Goal: Task Accomplishment & Management: Complete application form

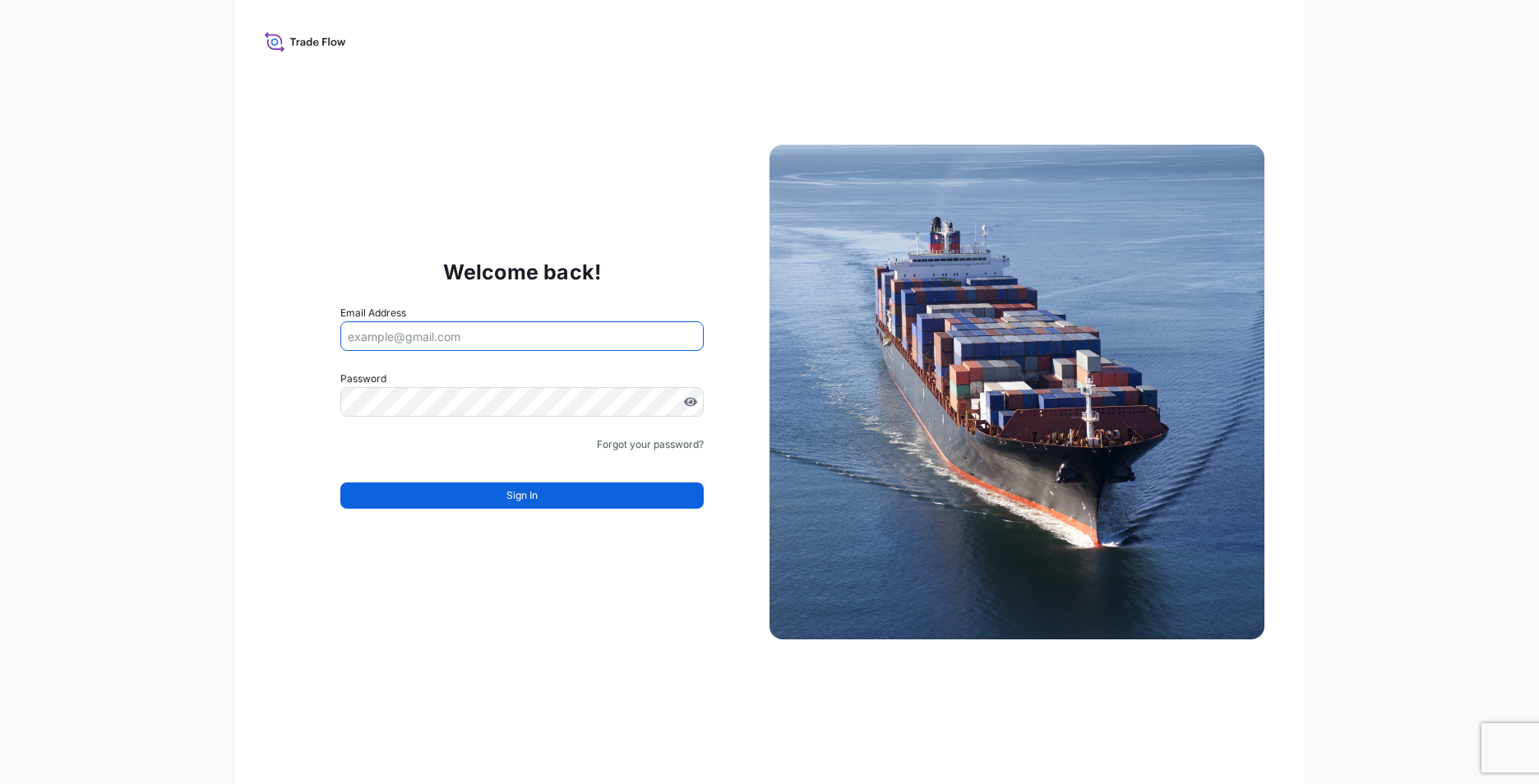
click at [531, 343] on input "Email Address" at bounding box center [522, 336] width 363 height 30
type input "[EMAIL_ADDRESS][DOMAIN_NAME]"
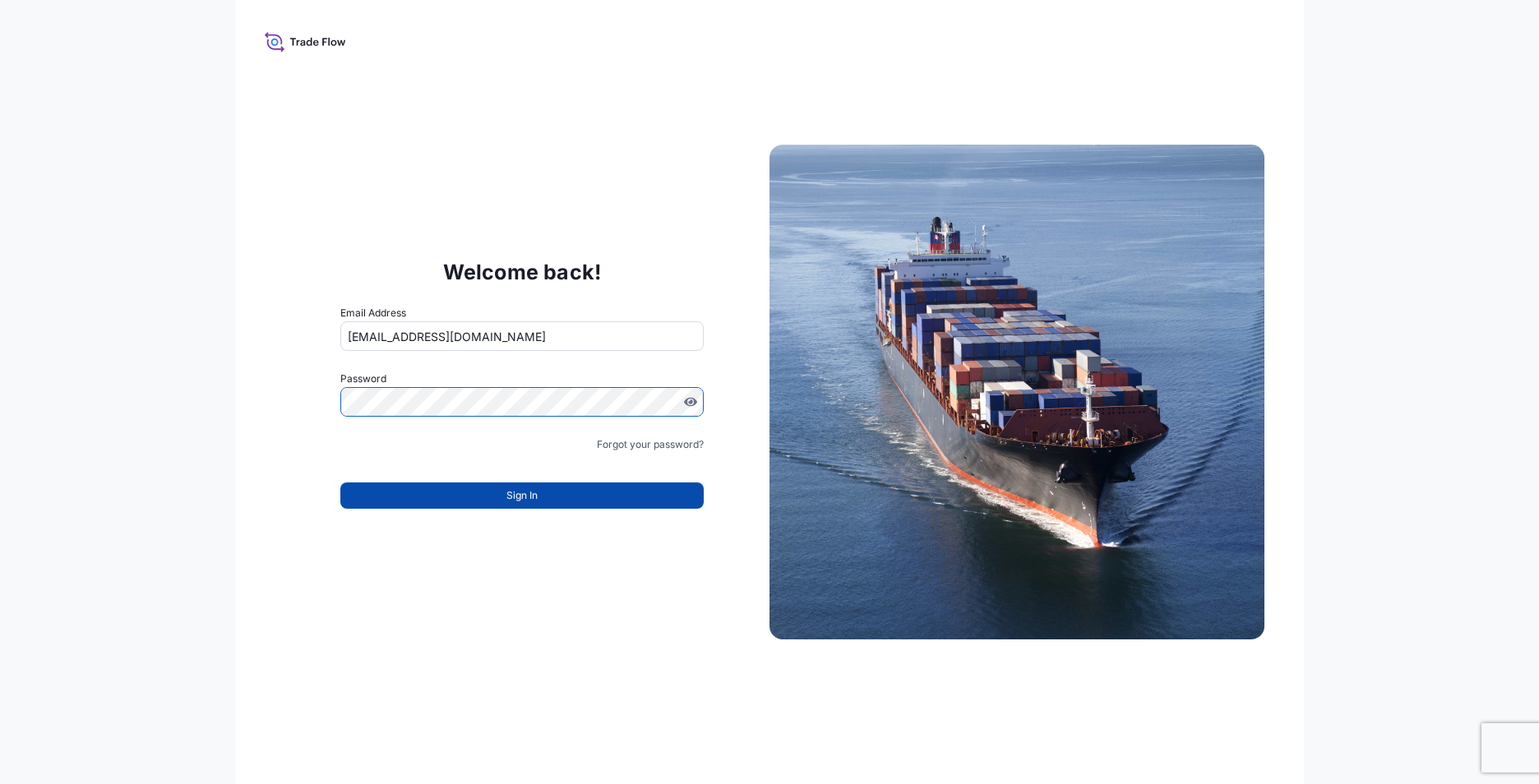
click at [514, 498] on span "Sign In" at bounding box center [522, 495] width 32 height 17
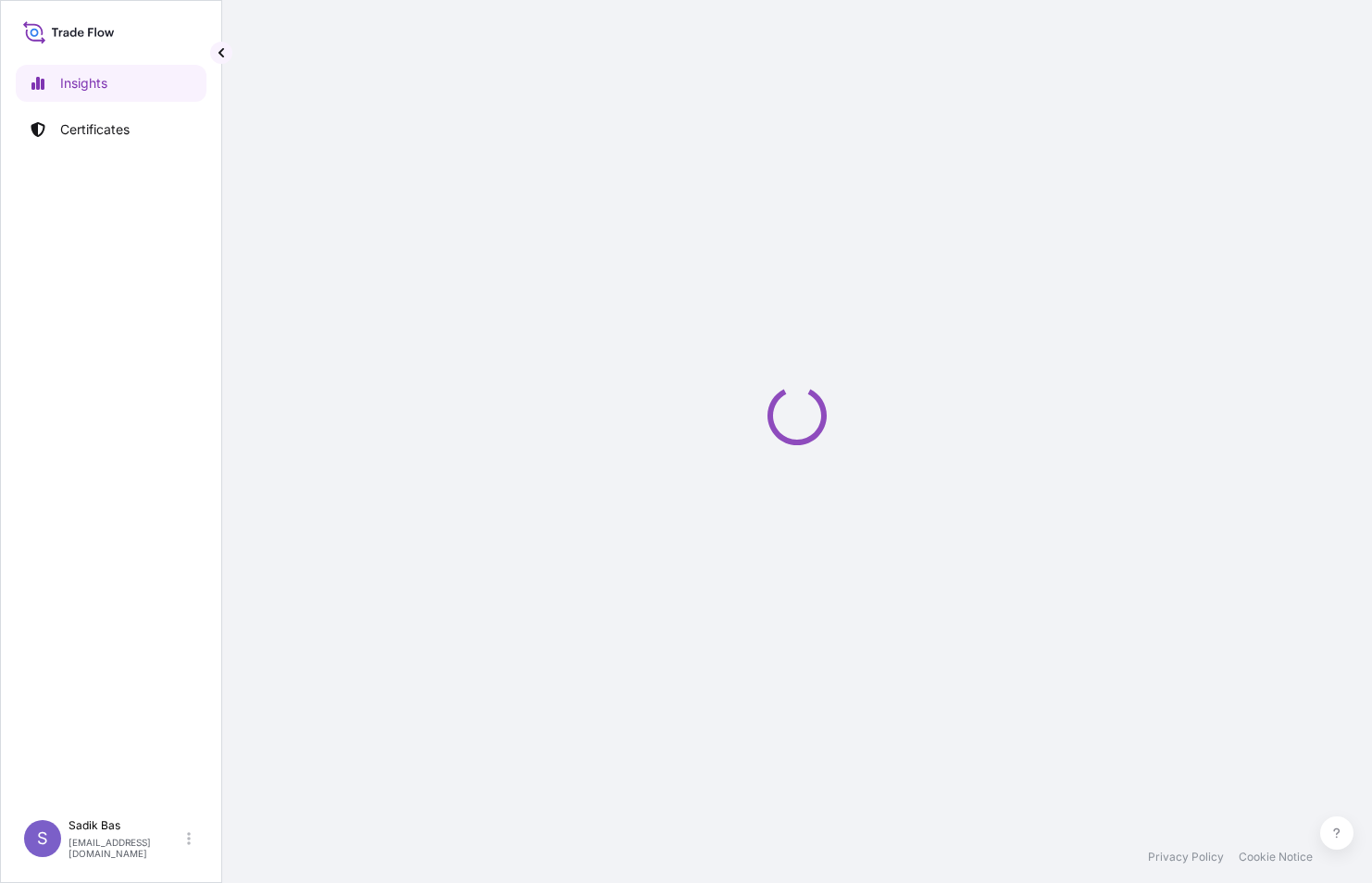
select select "2025"
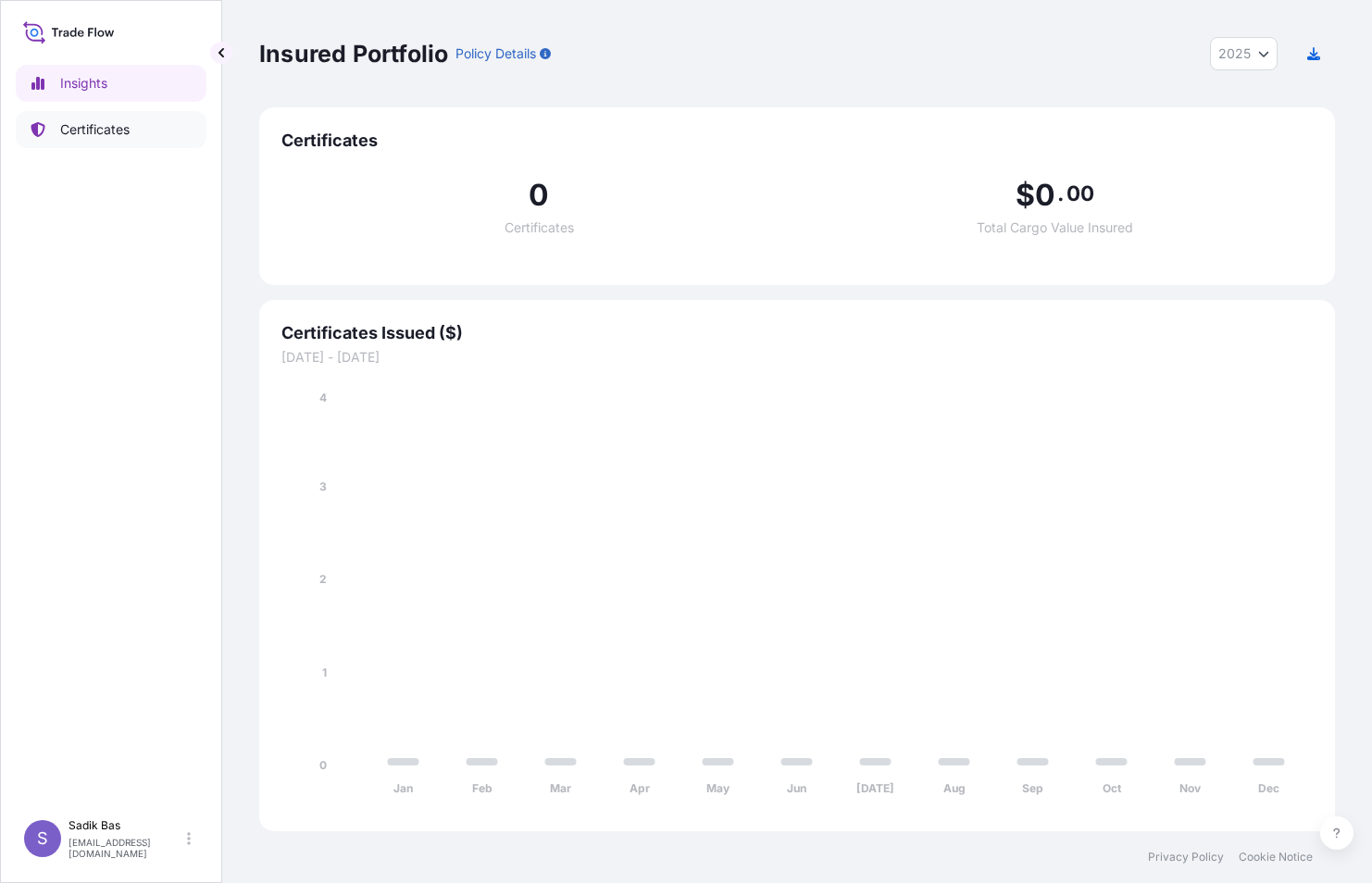
click at [87, 121] on p "Certificates" at bounding box center [95, 129] width 69 height 19
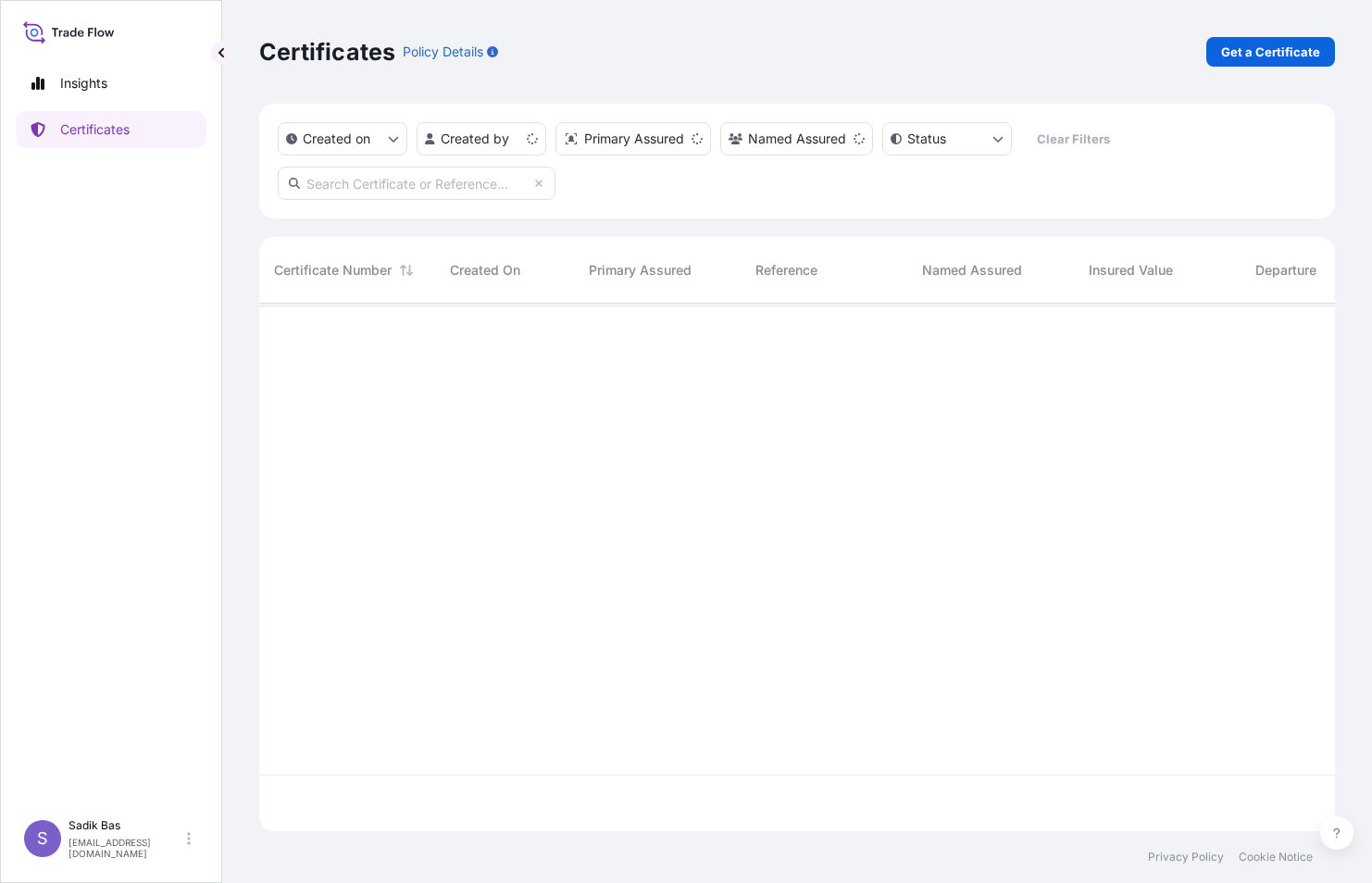
scroll to position [524, 1062]
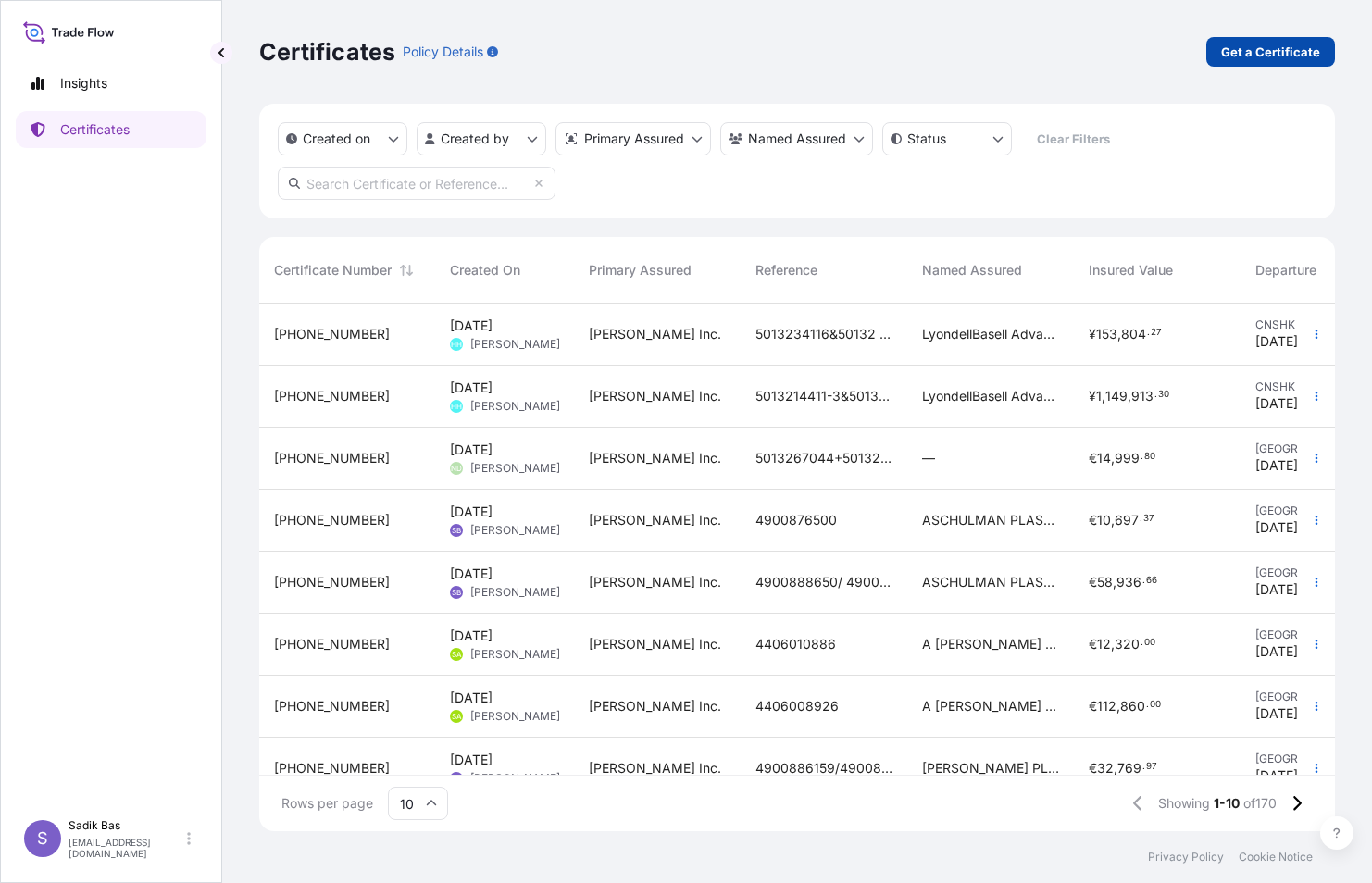
click at [1293, 46] on p "Get a Certificate" at bounding box center [1270, 51] width 99 height 19
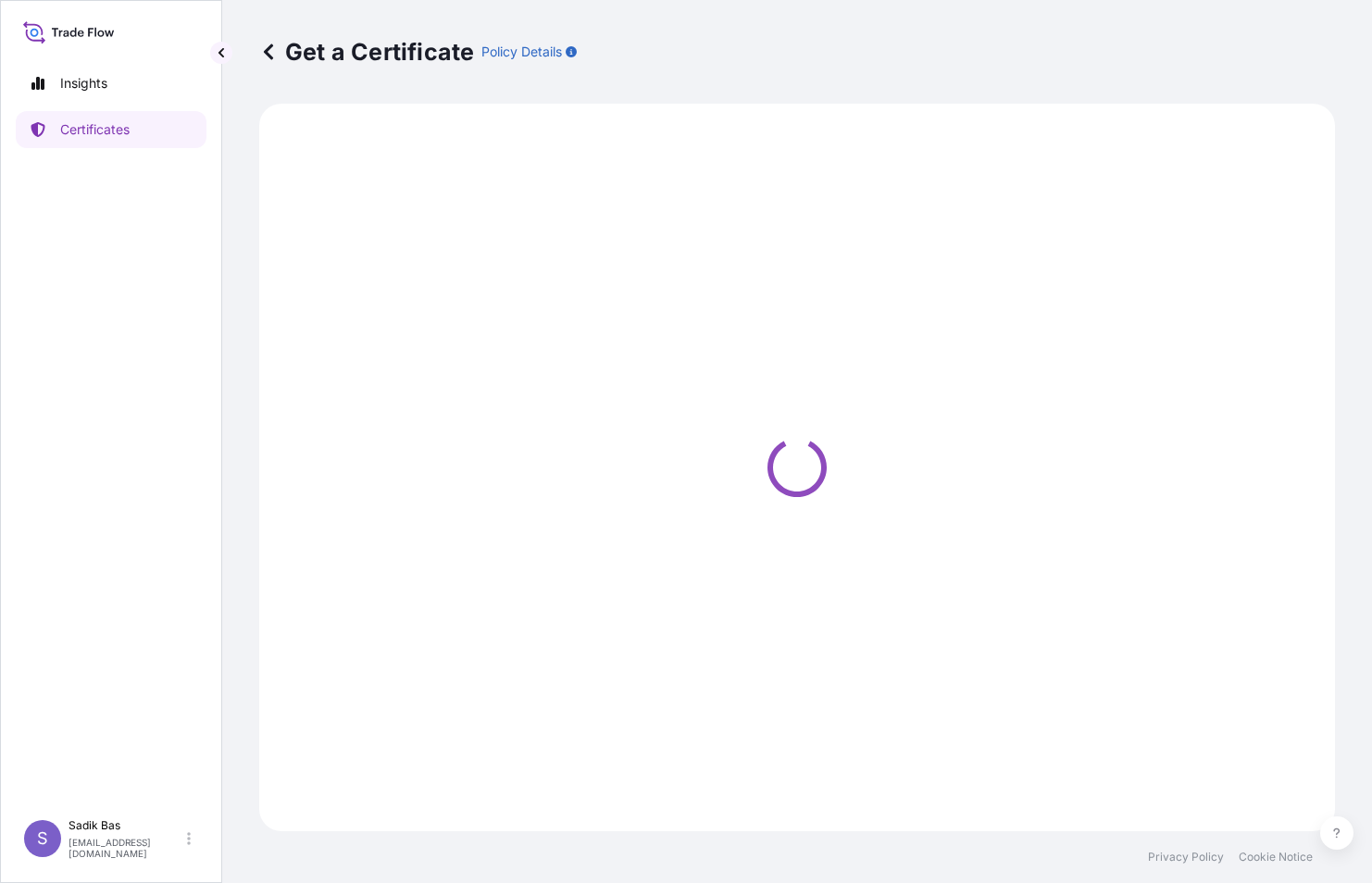
select select "Sea"
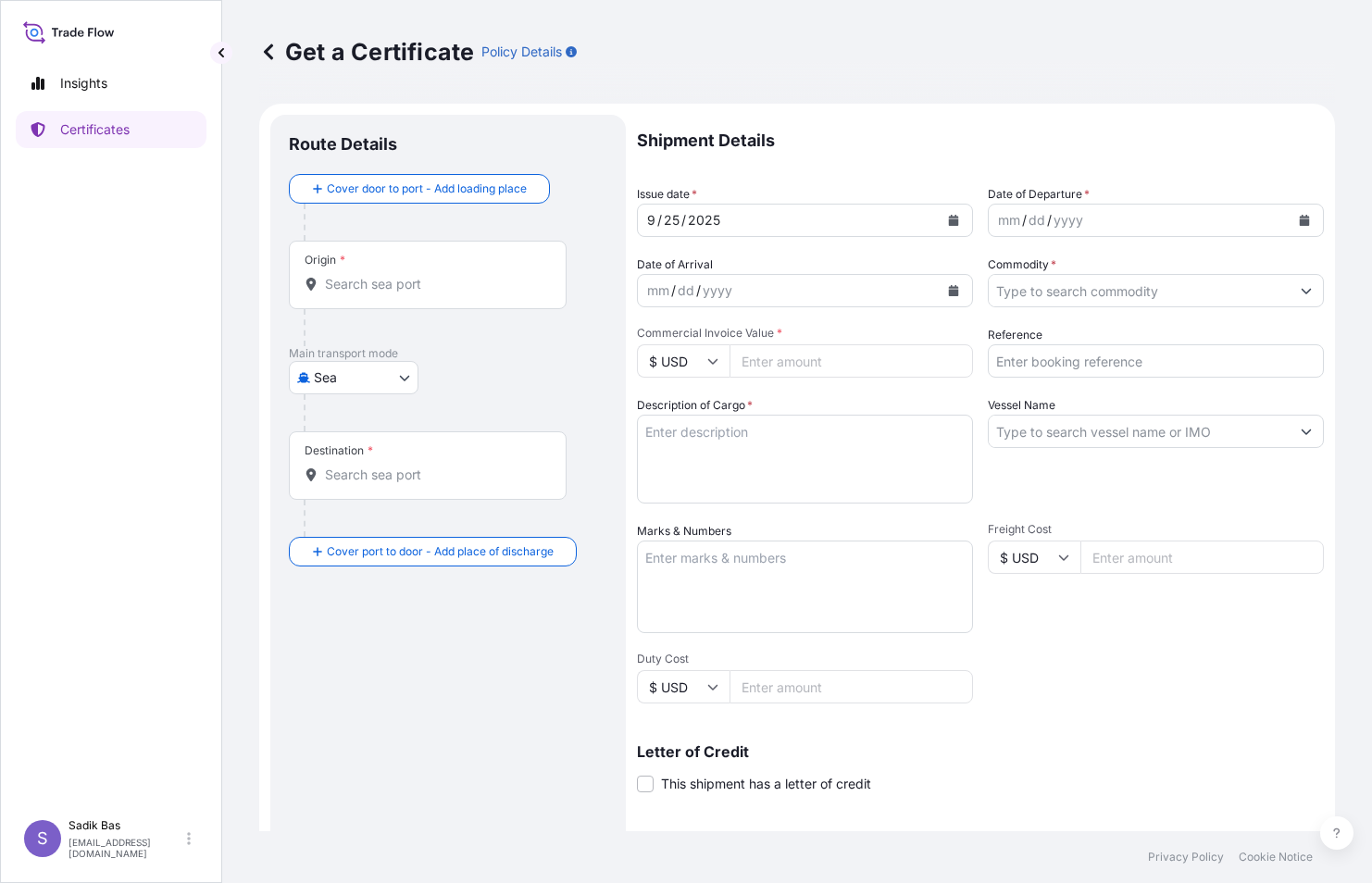
click at [377, 265] on div "Origin *" at bounding box center [428, 274] width 278 height 68
click at [377, 275] on input "Origin *" at bounding box center [435, 284] width 219 height 19
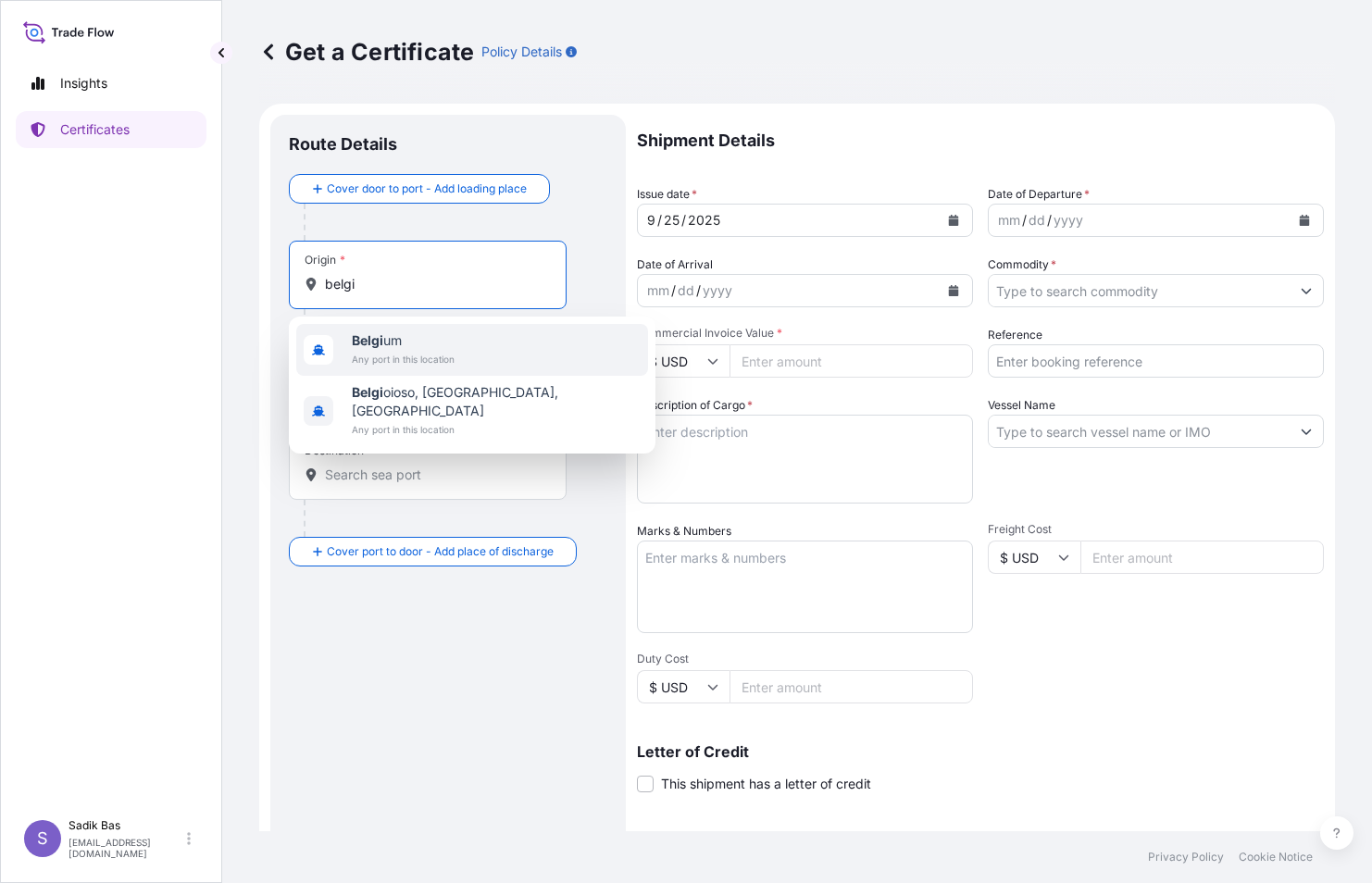
click at [395, 350] on span "Any port in this location" at bounding box center [403, 359] width 103 height 19
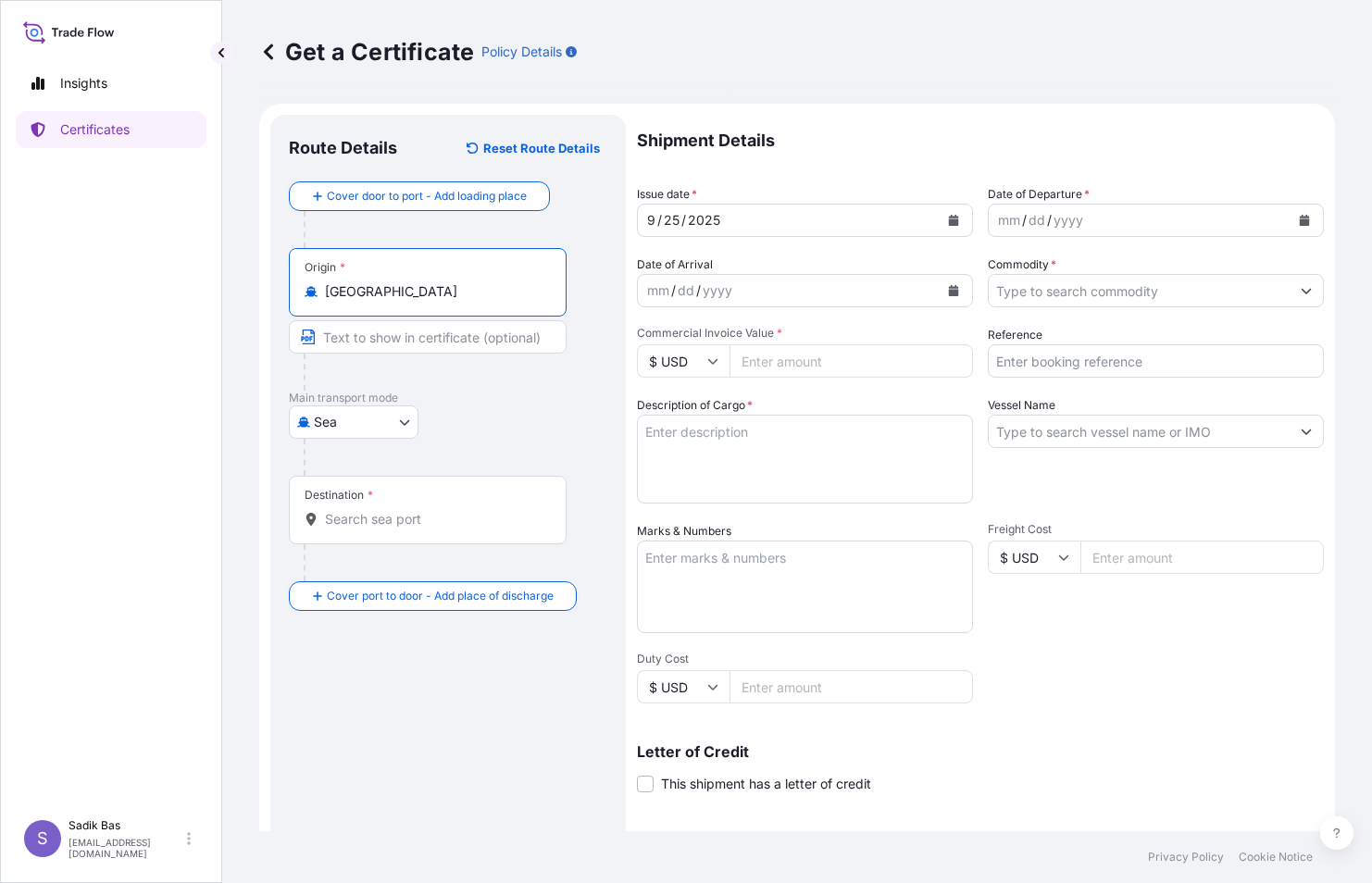
type input "[GEOGRAPHIC_DATA]"
click at [377, 417] on body "8 options available. 0 options available. 2 options available. Insights Certifi…" at bounding box center [686, 442] width 1372 height 883
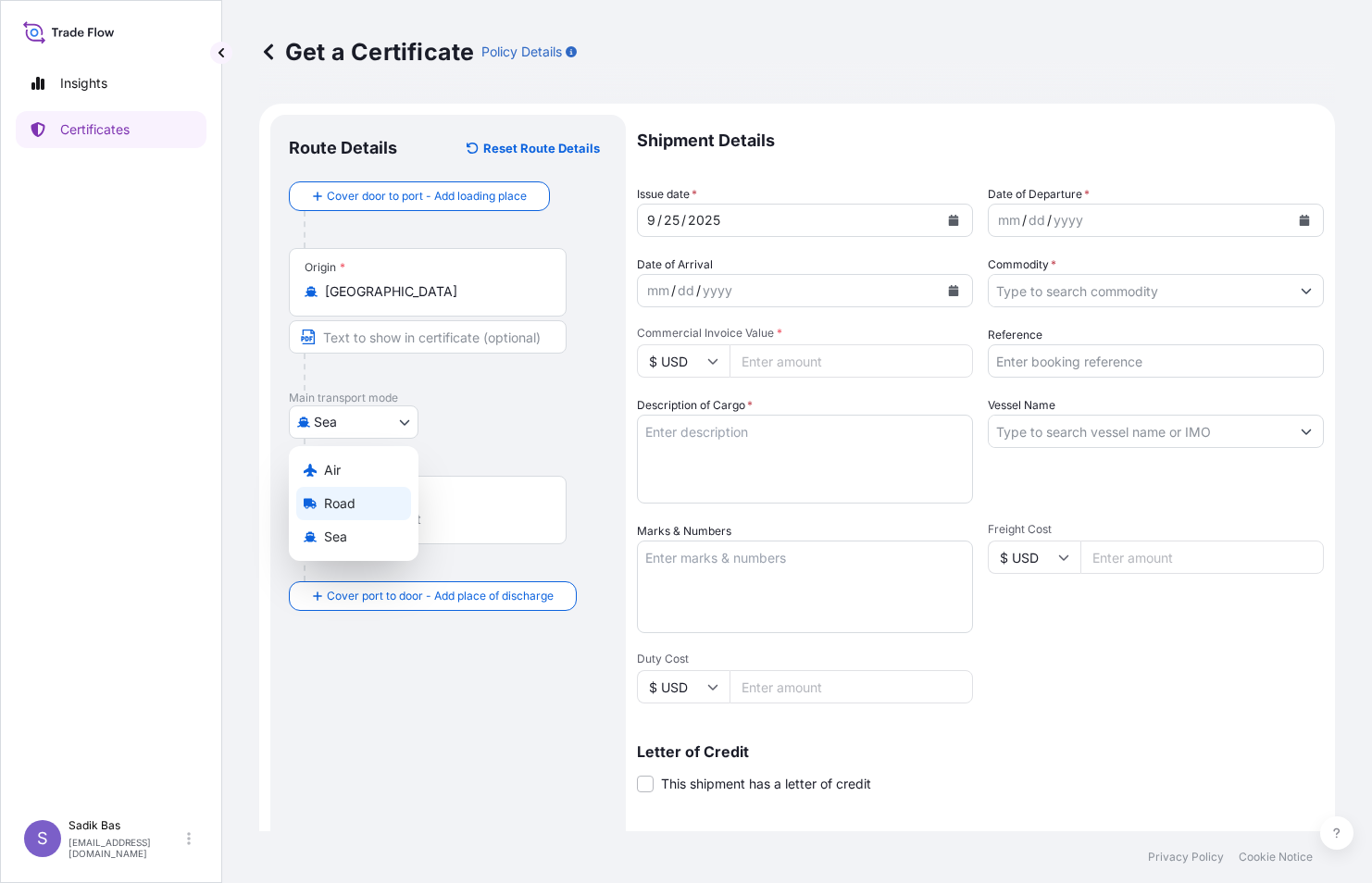
click at [341, 497] on span "Road" at bounding box center [340, 503] width 32 height 19
select select "Road"
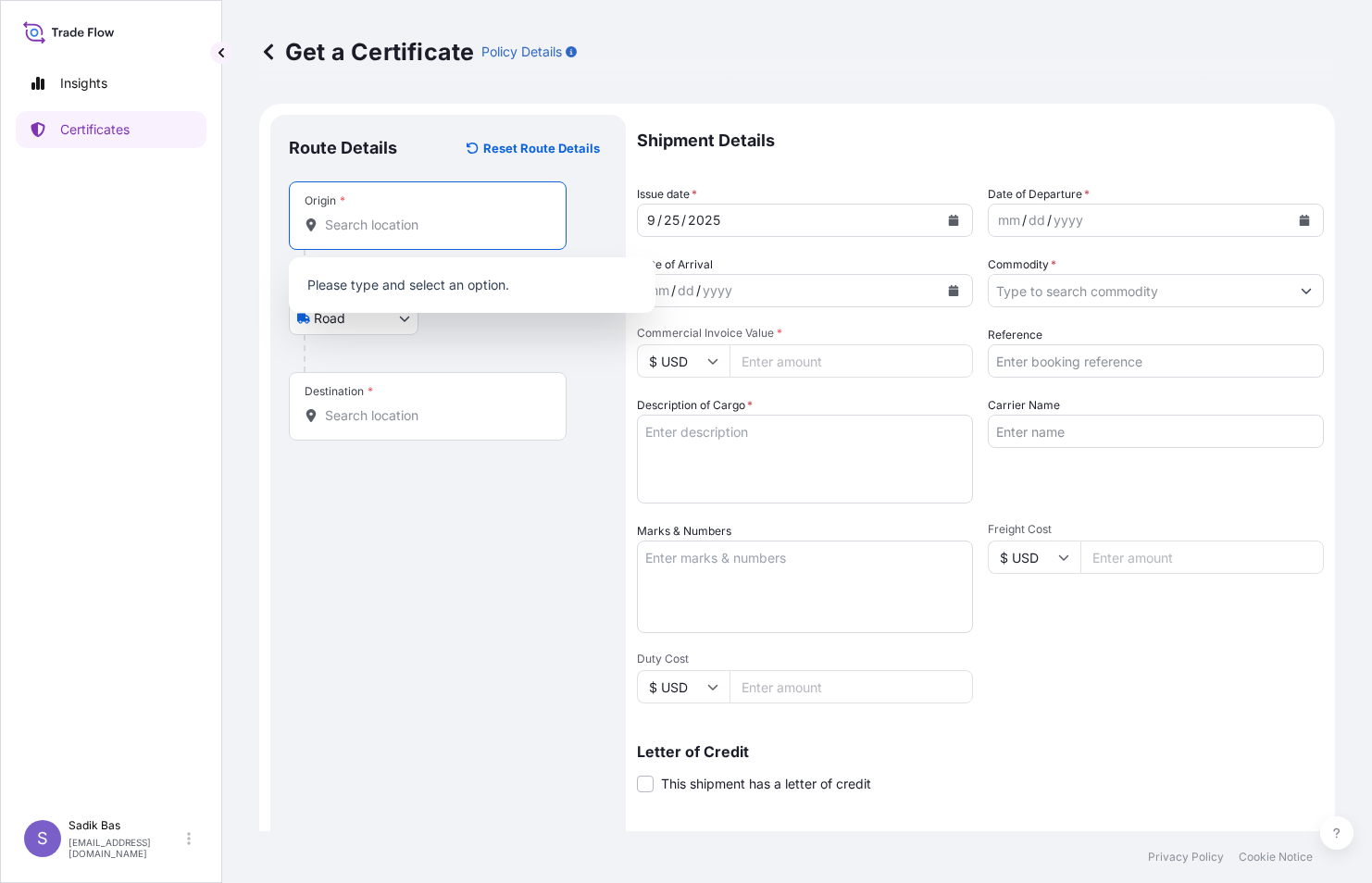
click at [386, 221] on input "Origin *" at bounding box center [435, 225] width 219 height 19
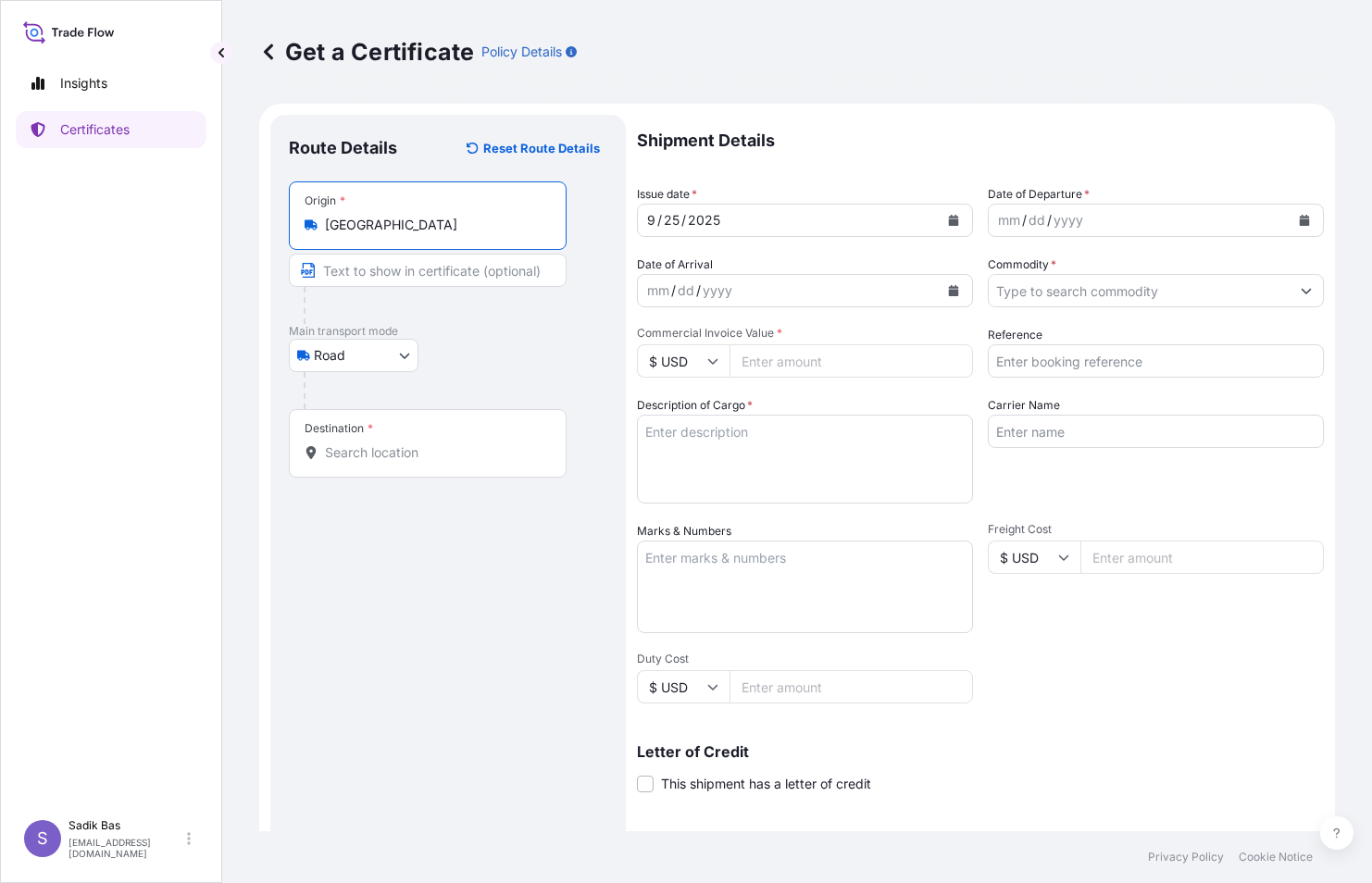
type input "[GEOGRAPHIC_DATA]"
click at [401, 452] on input "Destination *" at bounding box center [435, 452] width 219 height 19
type input "[GEOGRAPHIC_DATA]"
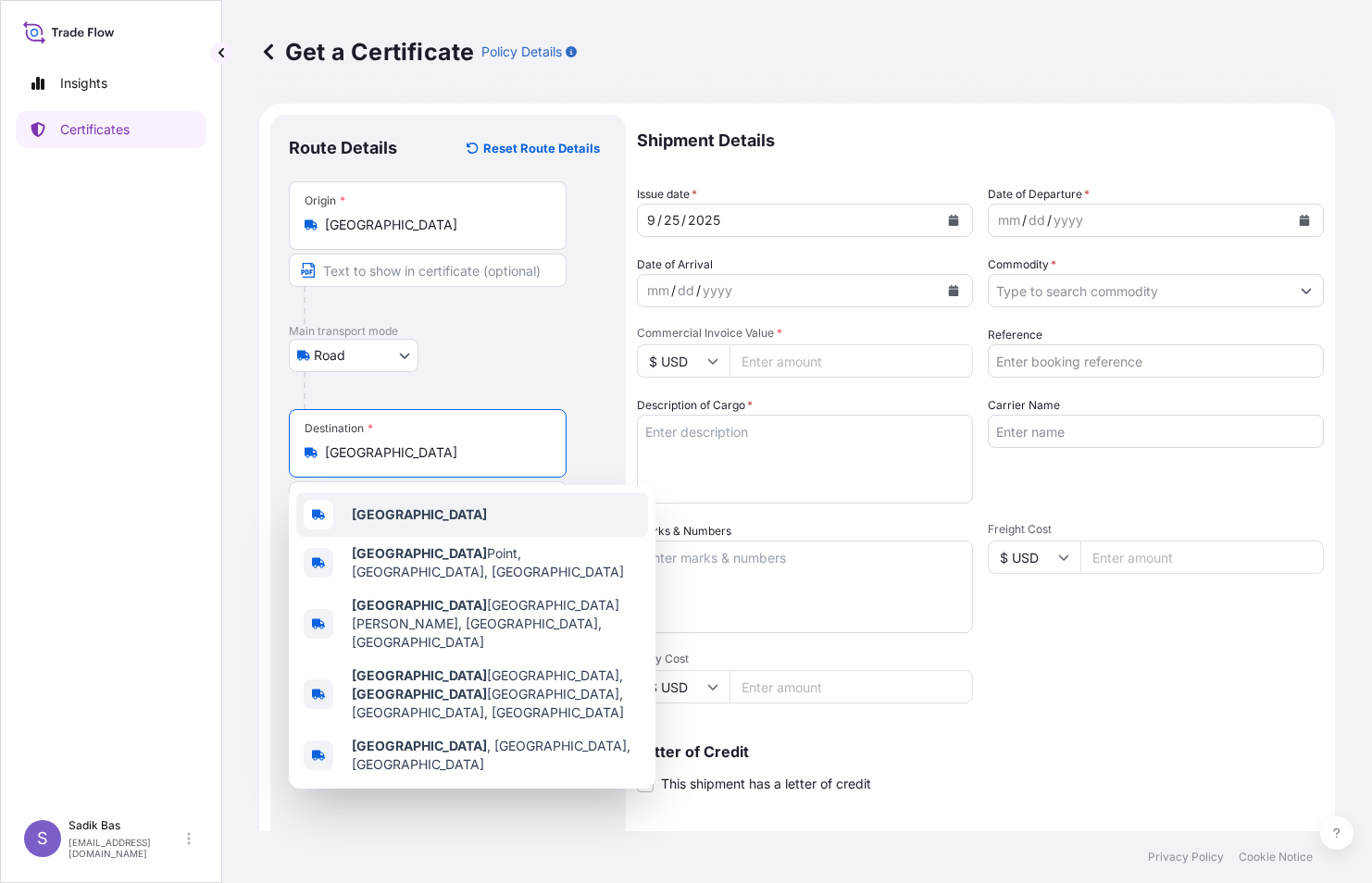
click at [393, 514] on b "[GEOGRAPHIC_DATA]" at bounding box center [419, 514] width 135 height 16
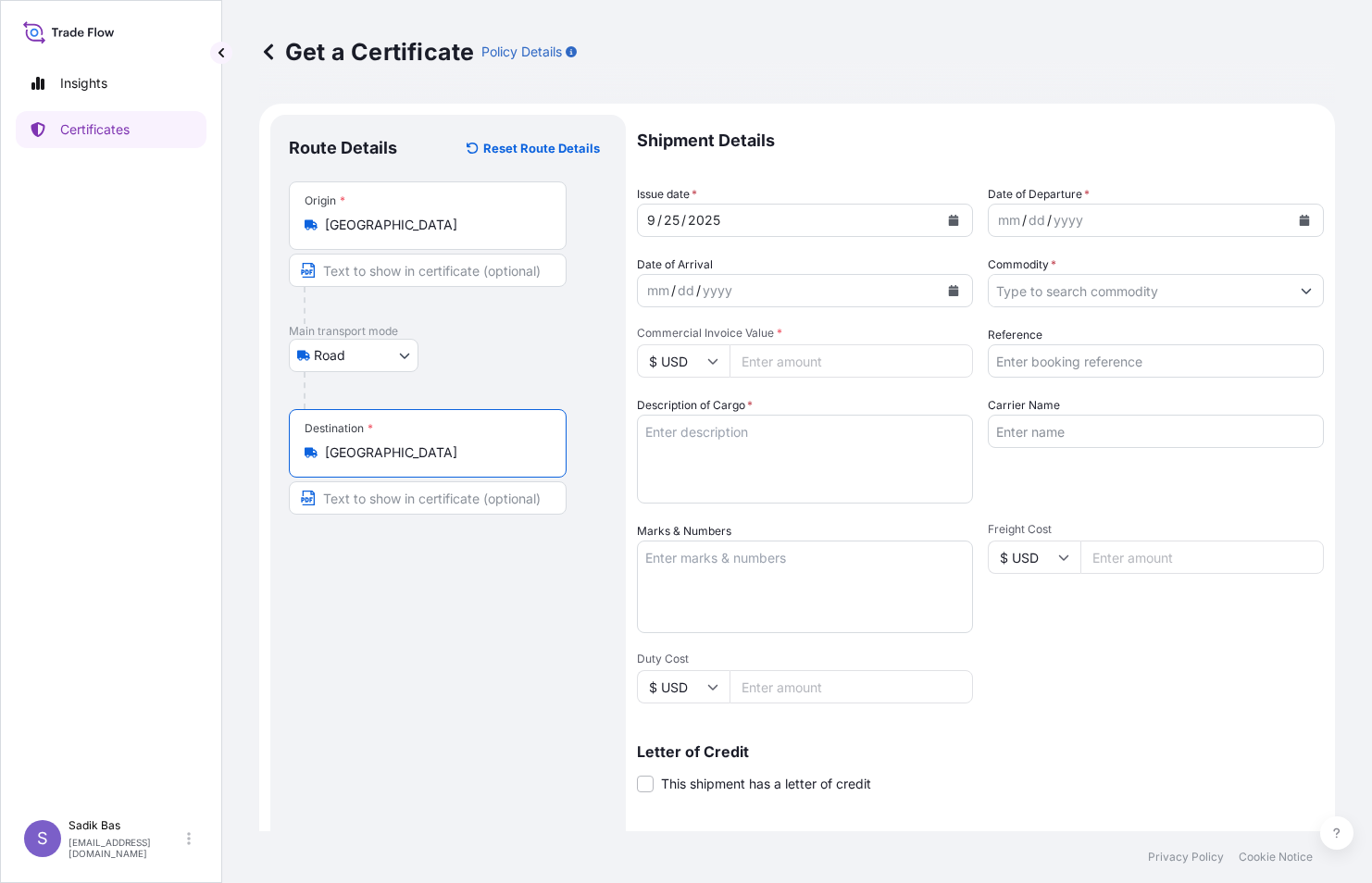
click at [1070, 213] on div "yyyy" at bounding box center [1068, 220] width 34 height 23
click at [785, 290] on div "mm / dd / yyyy" at bounding box center [788, 291] width 301 height 34
click at [1201, 210] on div "mm / dd / yyyy" at bounding box center [1138, 221] width 301 height 34
click at [1296, 221] on button "Calendar" at bounding box center [1304, 220] width 30 height 30
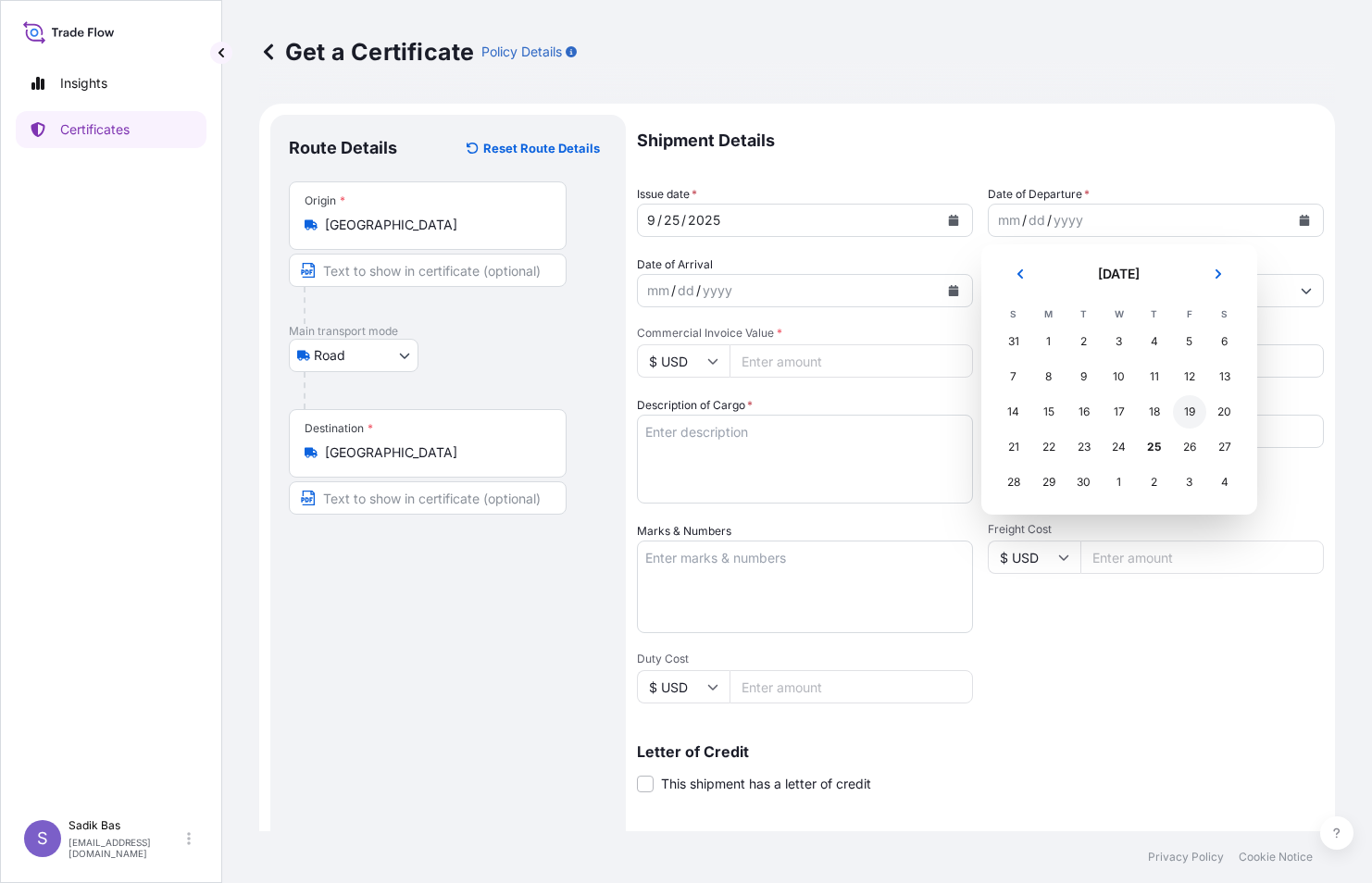
click at [1191, 415] on div "19" at bounding box center [1190, 412] width 34 height 34
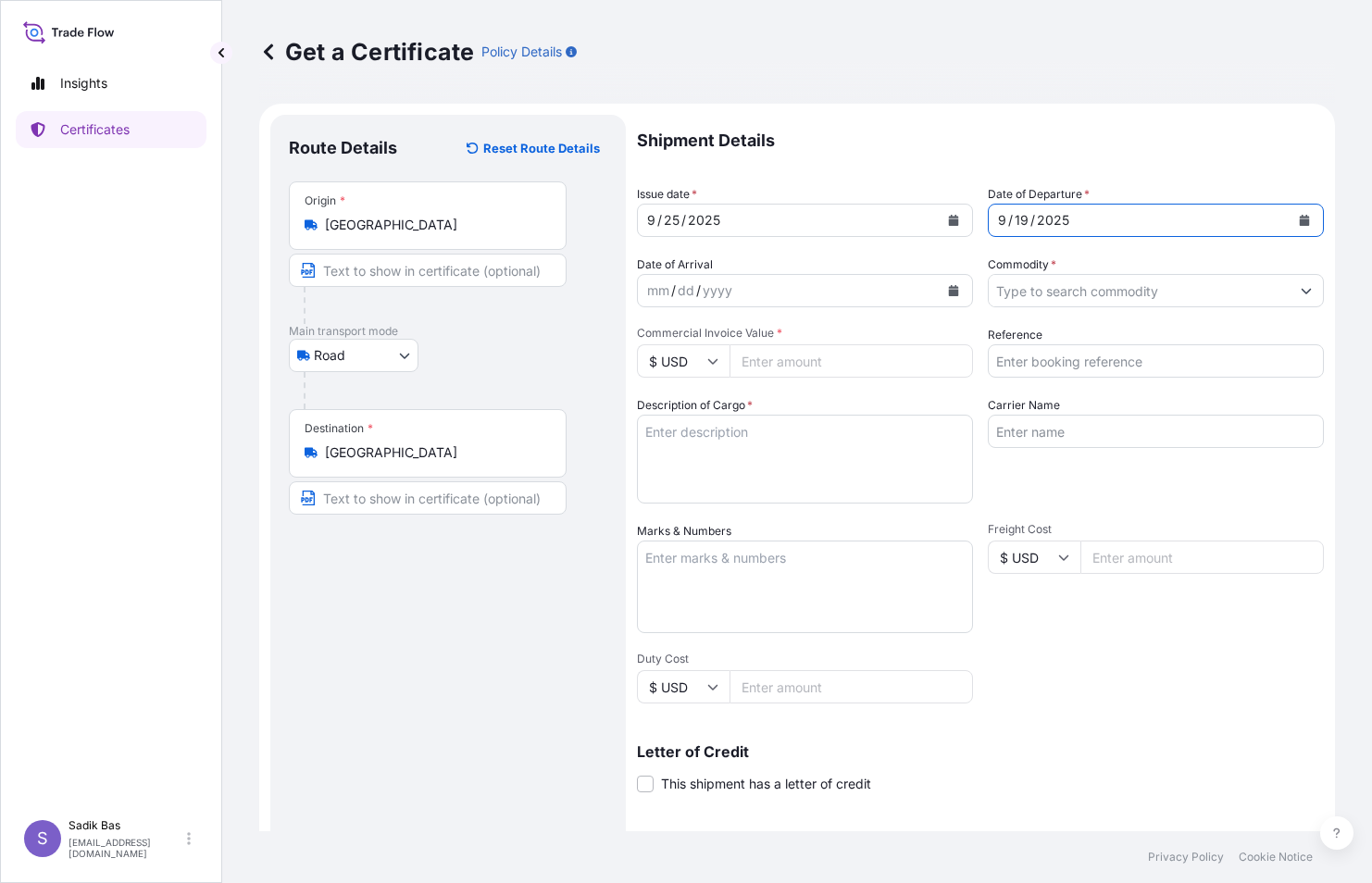
click at [782, 290] on div "mm / dd / yyyy" at bounding box center [788, 291] width 301 height 34
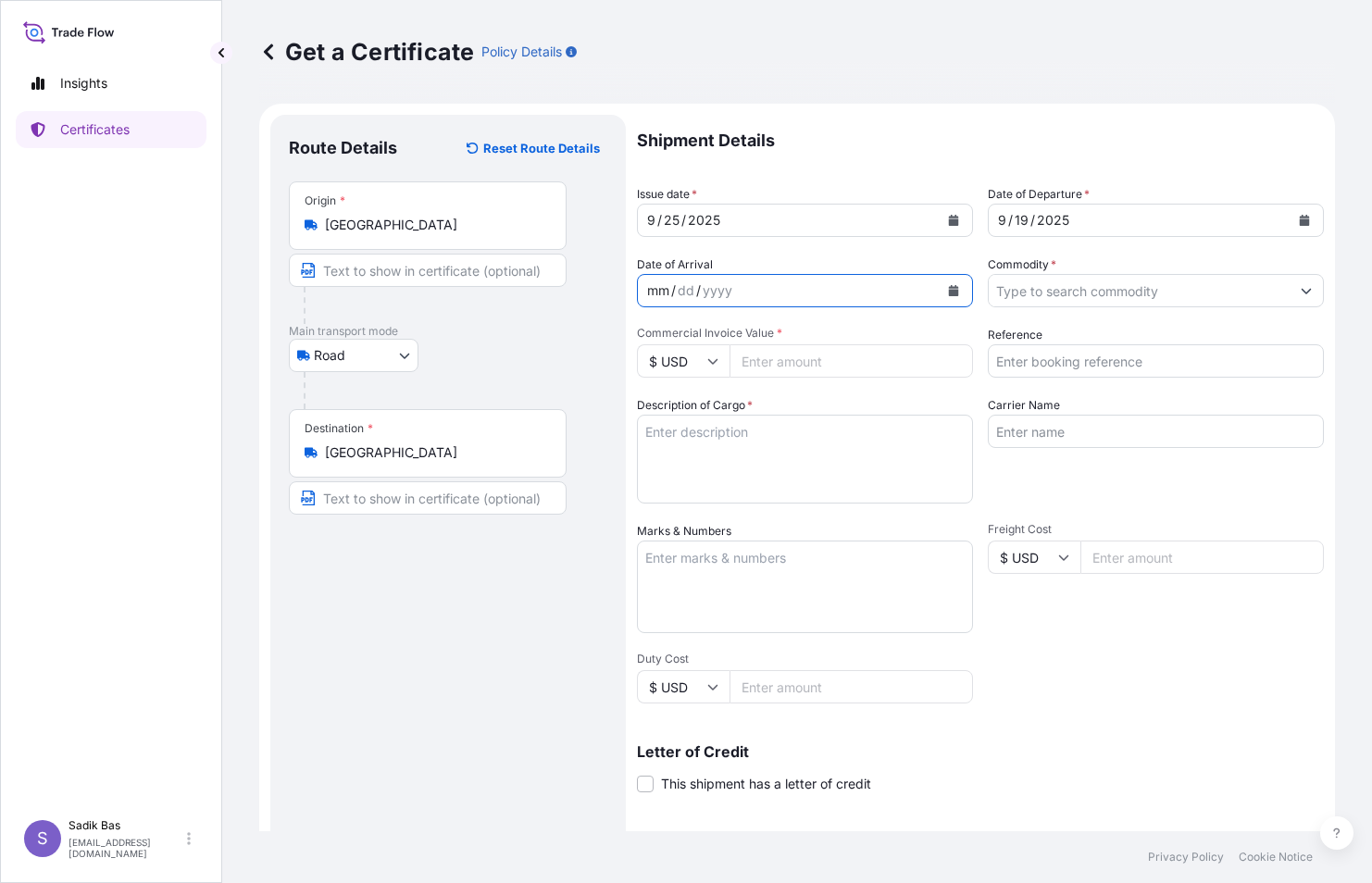
click at [951, 290] on icon "Calendar" at bounding box center [953, 290] width 11 height 11
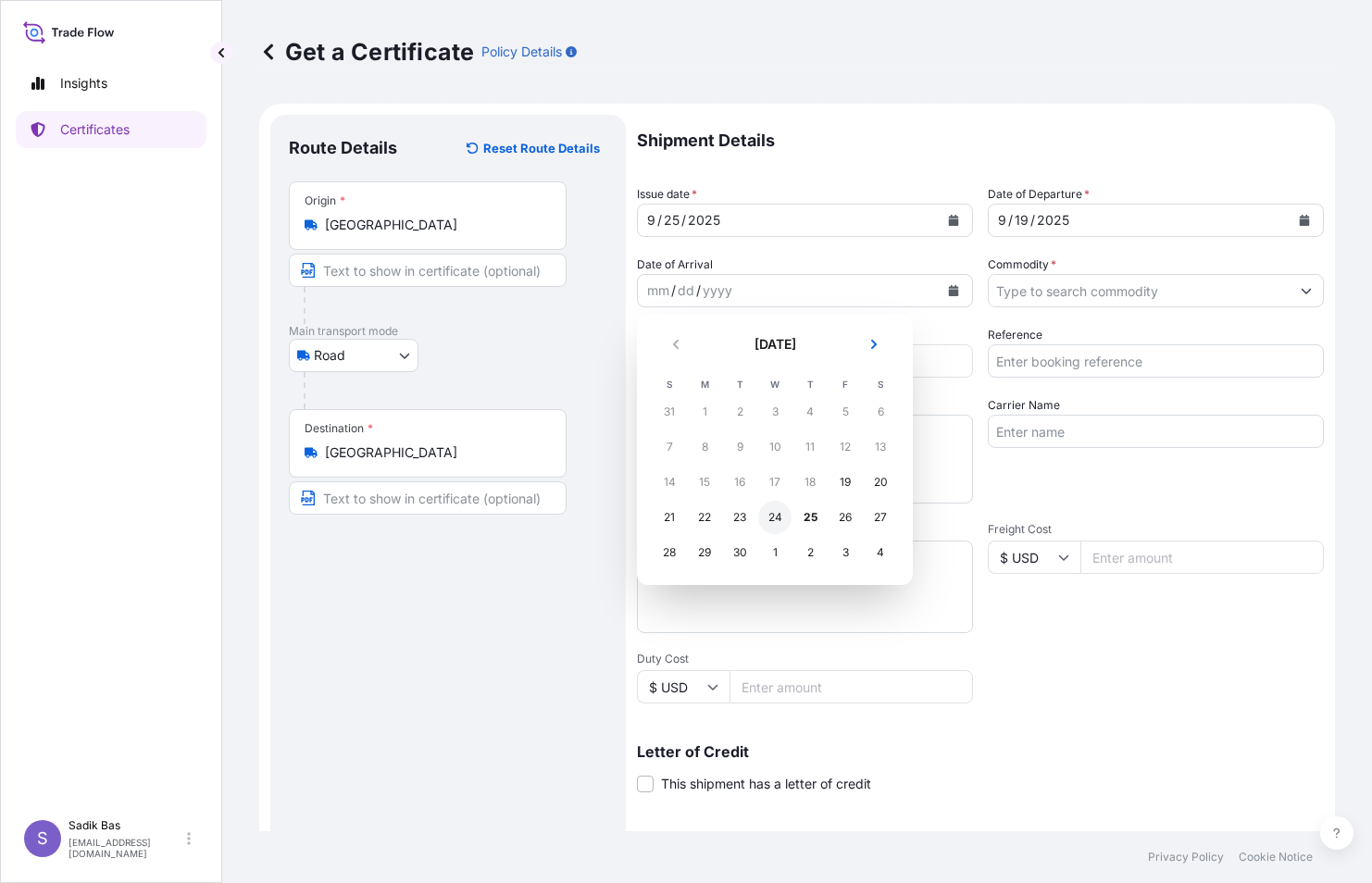
click at [778, 520] on div "24" at bounding box center [775, 517] width 34 height 34
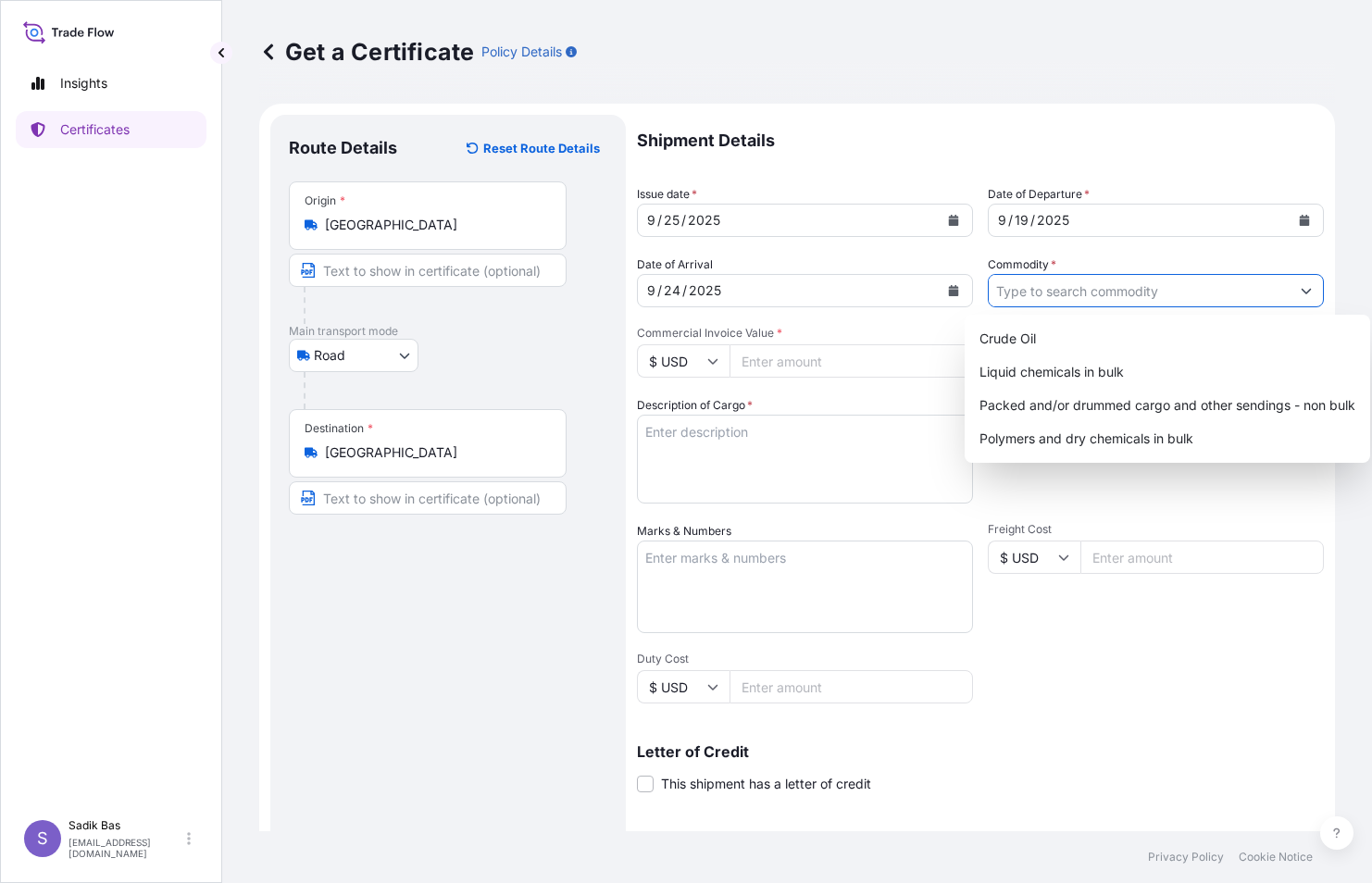
click at [1163, 301] on input "Commodity *" at bounding box center [1138, 291] width 301 height 34
click at [1124, 423] on div "Polymers and dry chemicals in bulk" at bounding box center [1167, 439] width 390 height 34
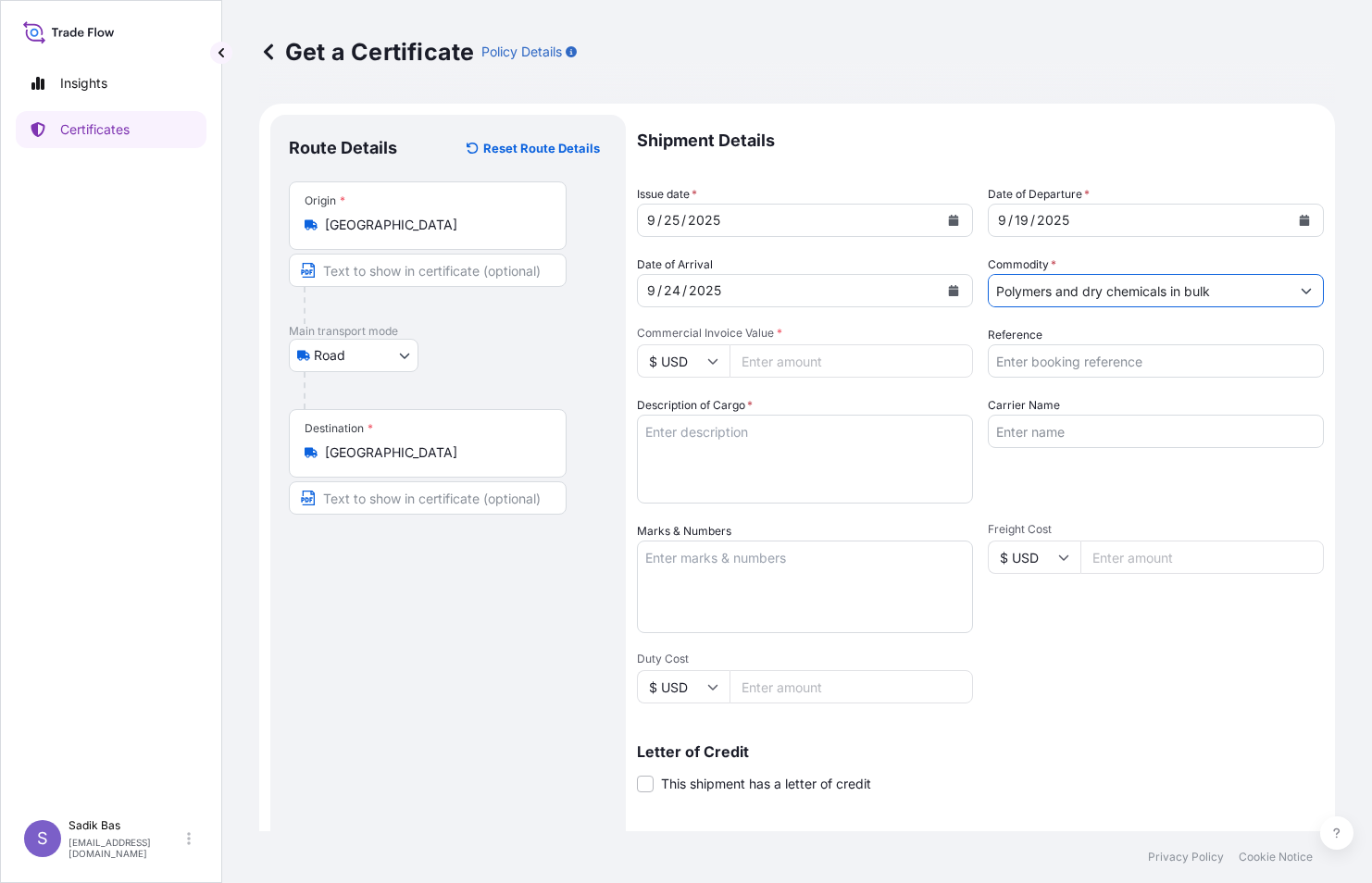
click at [1289, 294] on button "Show suggestions" at bounding box center [1306, 291] width 34 height 34
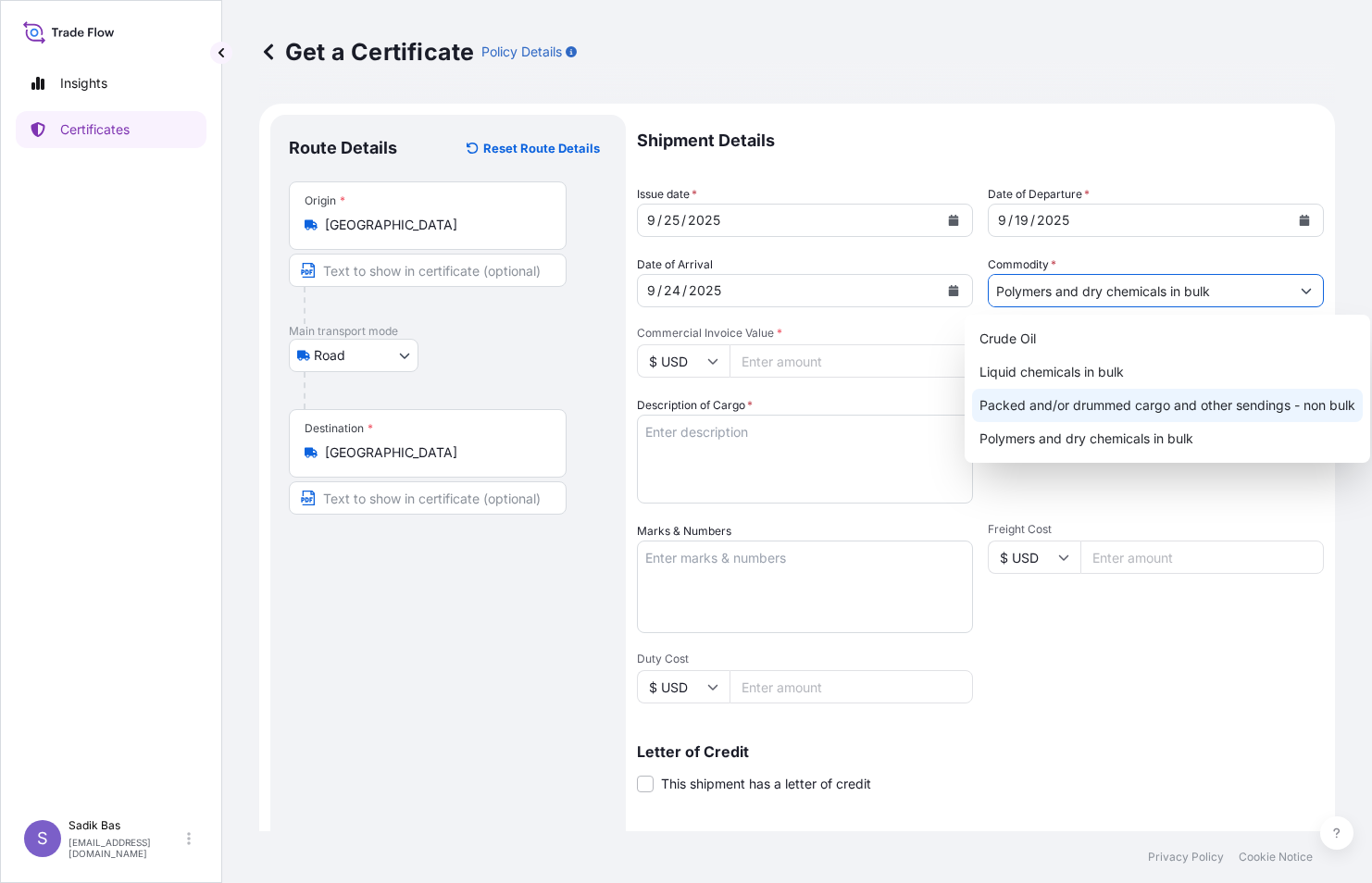
click at [1062, 405] on div "Packed and/or drummed cargo and other sendings - non bulk" at bounding box center [1167, 405] width 390 height 34
type input "Packed and/or drummed cargo and other sendings - non bulk"
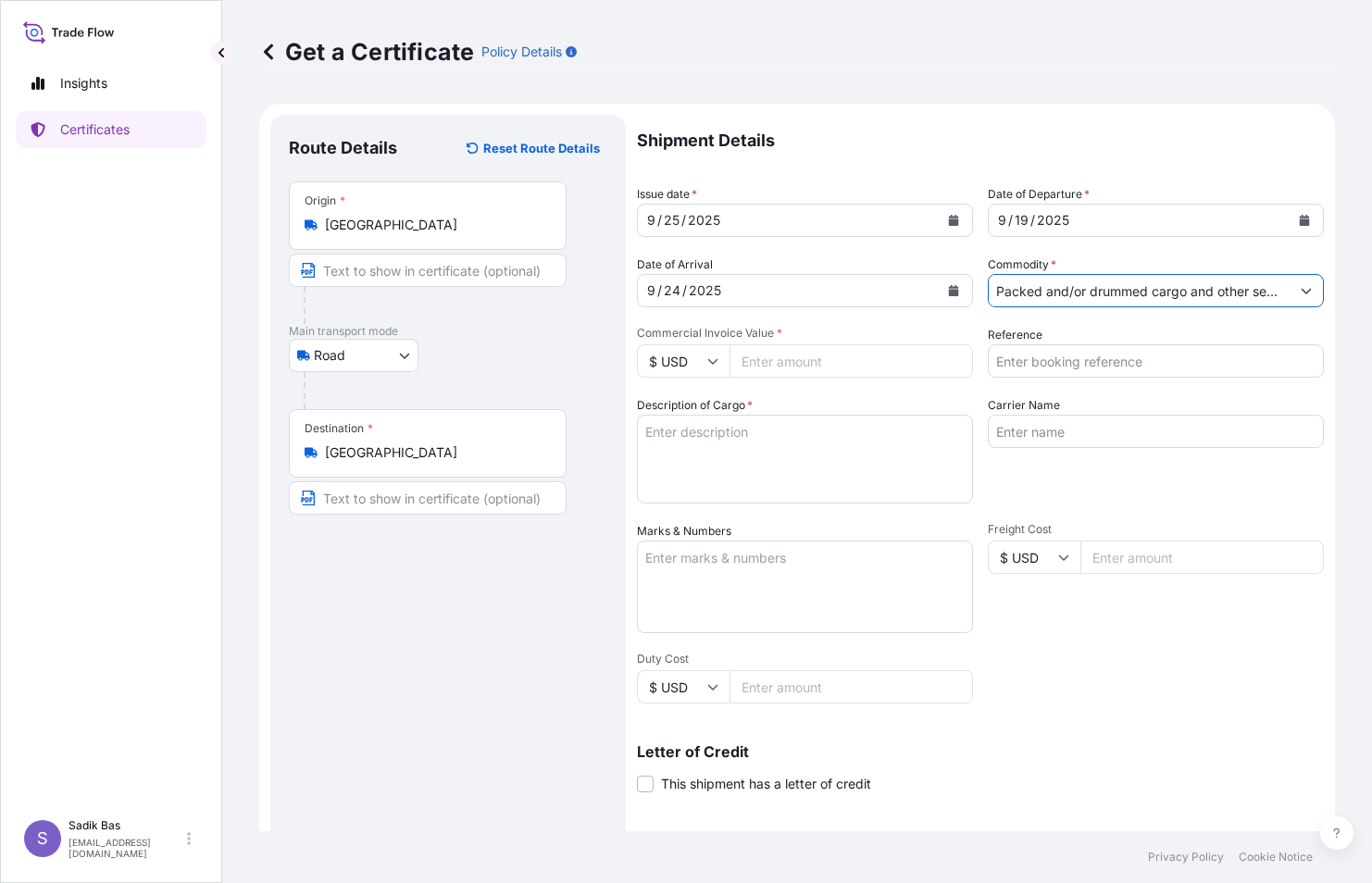
click at [707, 362] on input "$ USD" at bounding box center [683, 361] width 93 height 34
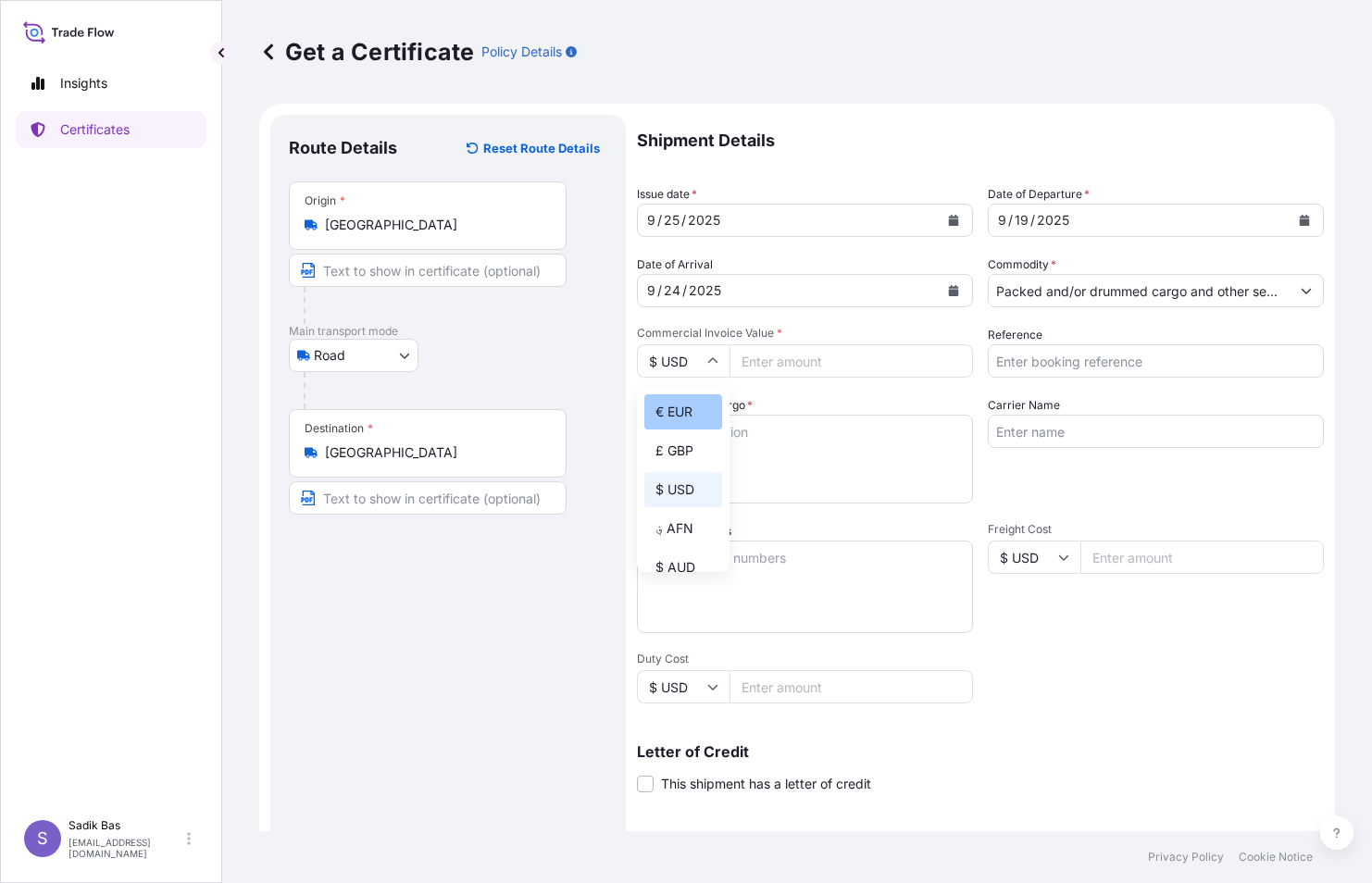
click at [693, 421] on div "€ EUR" at bounding box center [683, 412] width 78 height 35
type input "€ EUR"
click at [854, 354] on input "Commercial Invoice Value *" at bounding box center [851, 361] width 243 height 34
type input "47102"
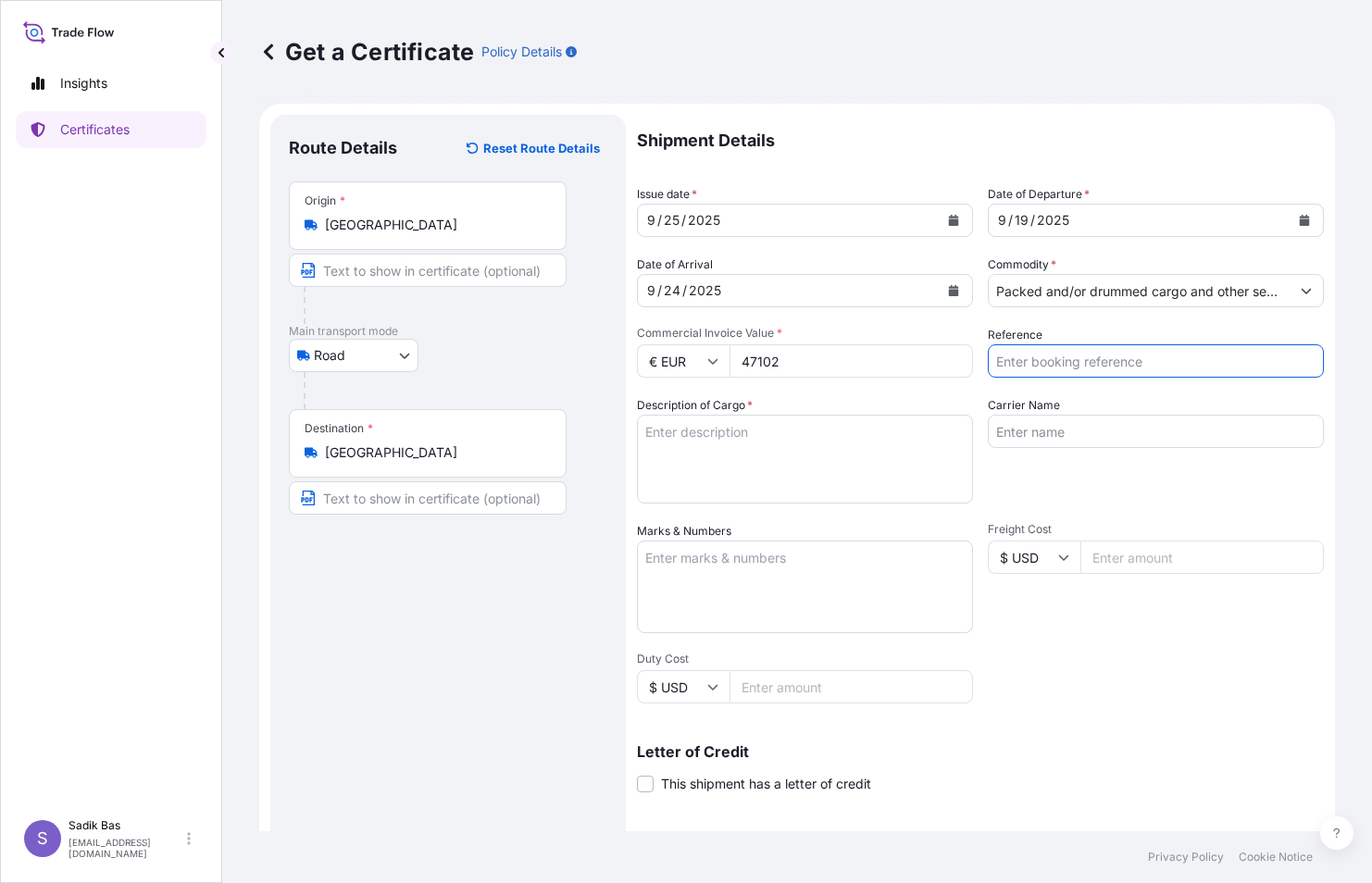
click at [1033, 358] on input "Reference" at bounding box center [1155, 361] width 336 height 34
paste input "4900882009"
paste input "4900890089"
type input "4900882009 / 4900890089"
click at [1042, 420] on input "Carrier Name" at bounding box center [1155, 432] width 336 height 34
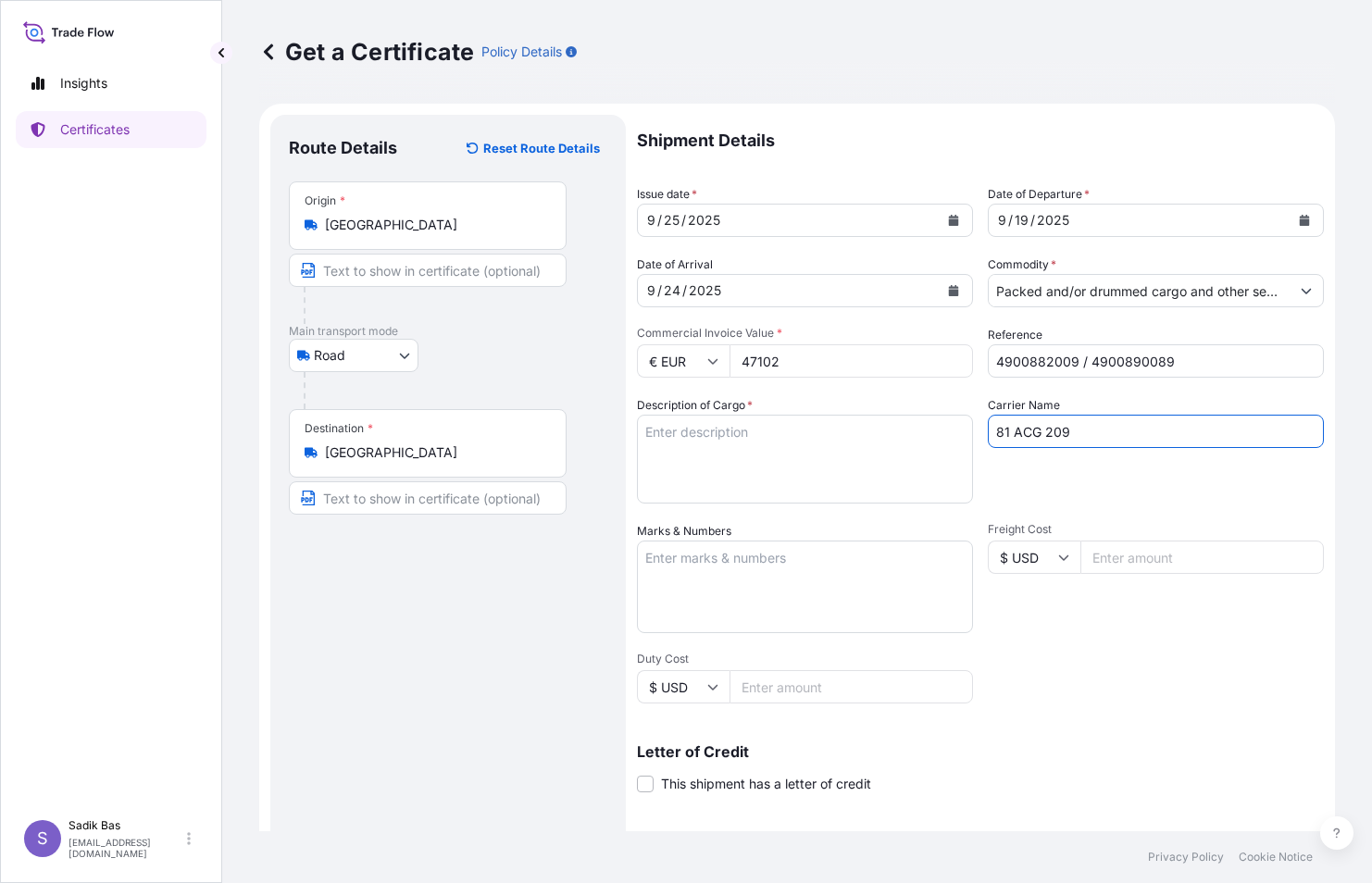
type input "81 ACG 209"
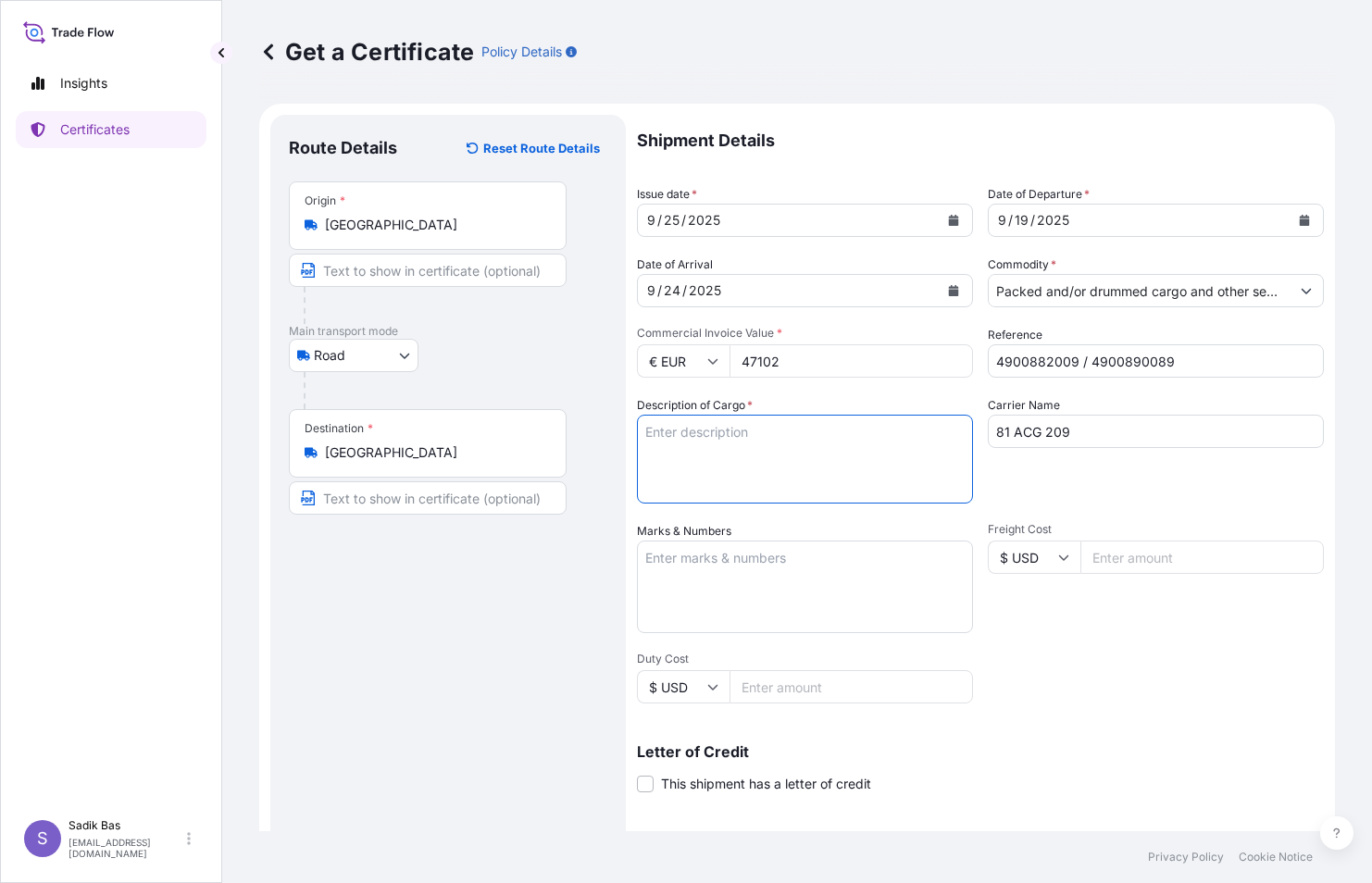
click at [716, 446] on textarea "Description of Cargo *" at bounding box center [804, 459] width 336 height 89
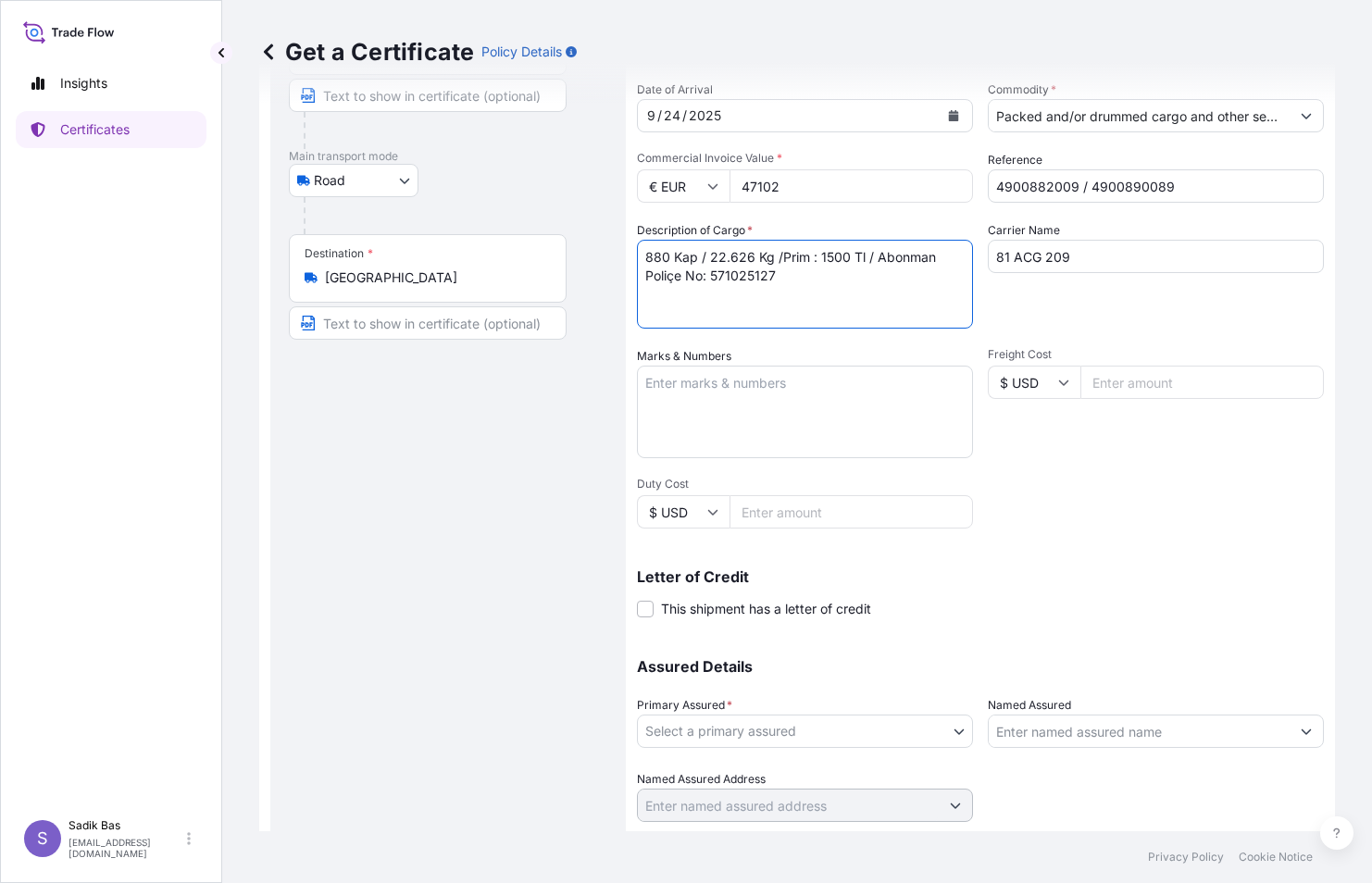
scroll to position [229, 0]
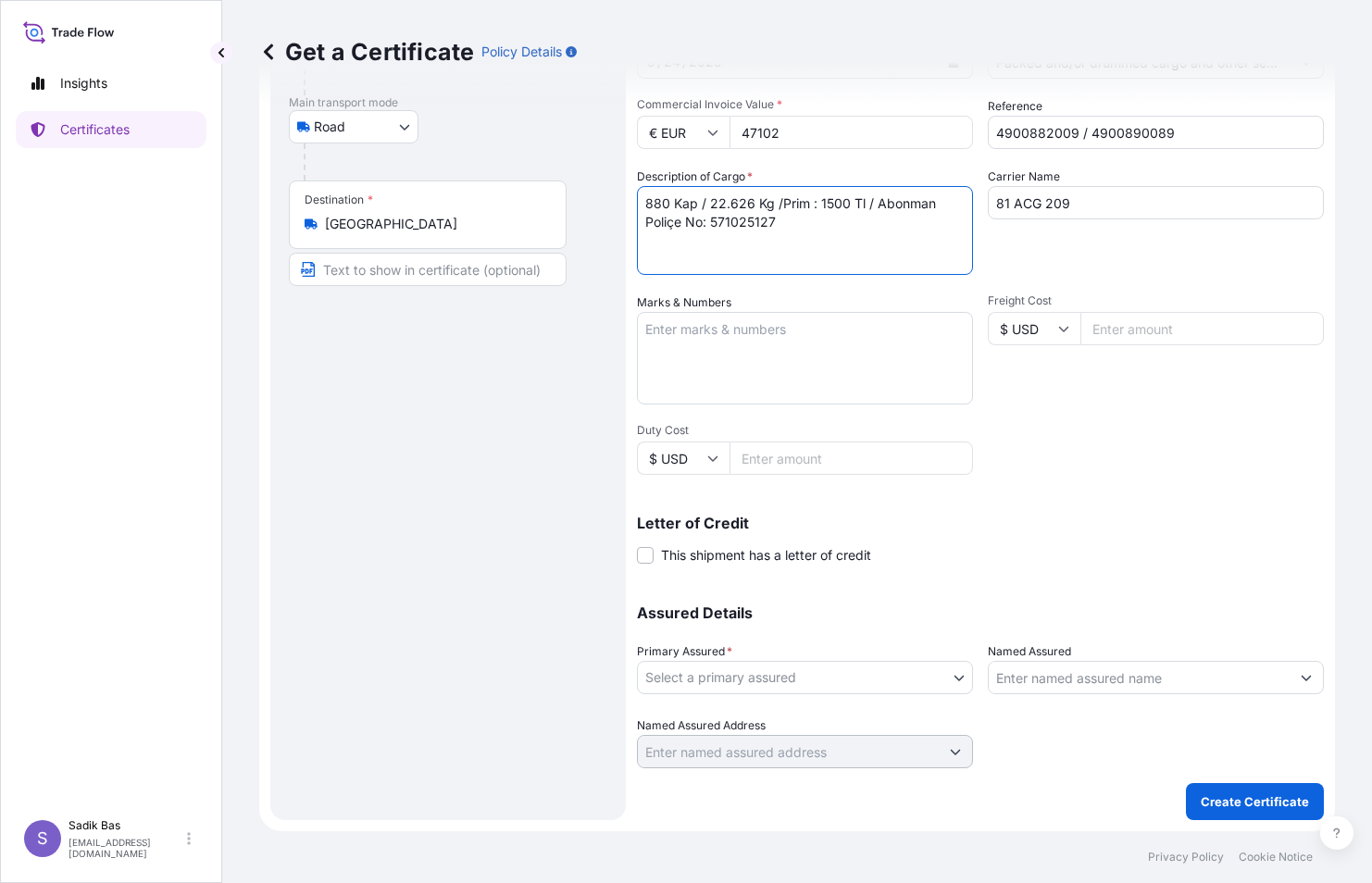
type textarea "880 Kap / 22.626 Kg /Prim : 1500 Tl / Abonman Poliçe No: 571025127"
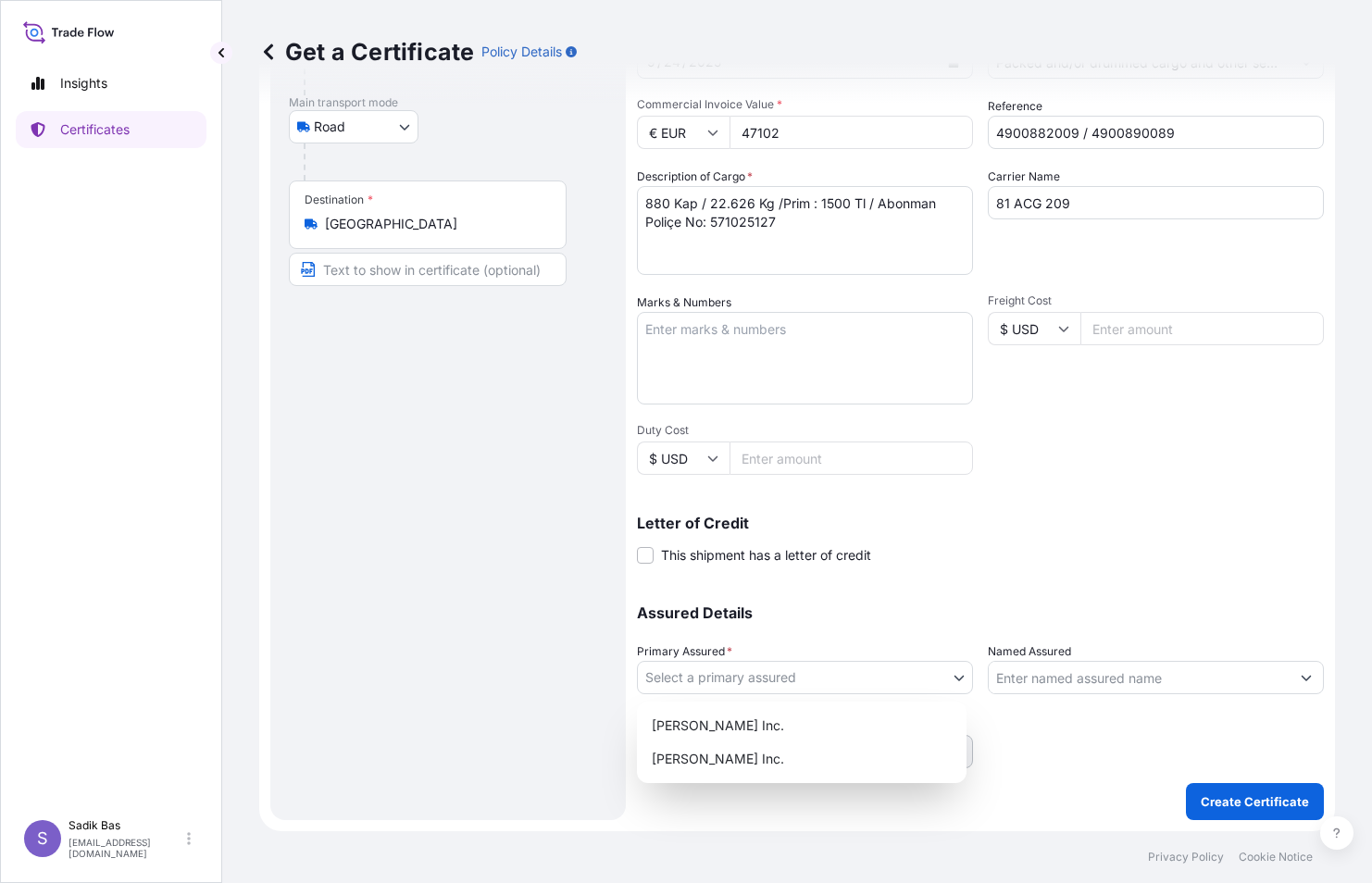
click at [949, 674] on body "Insights Certificates S Sadik Bas [EMAIL_ADDRESS][DOMAIN_NAME] Get a Certificat…" at bounding box center [686, 442] width 1372 height 883
click at [780, 725] on div "[PERSON_NAME] Inc." at bounding box center [801, 725] width 314 height 34
select select "32015"
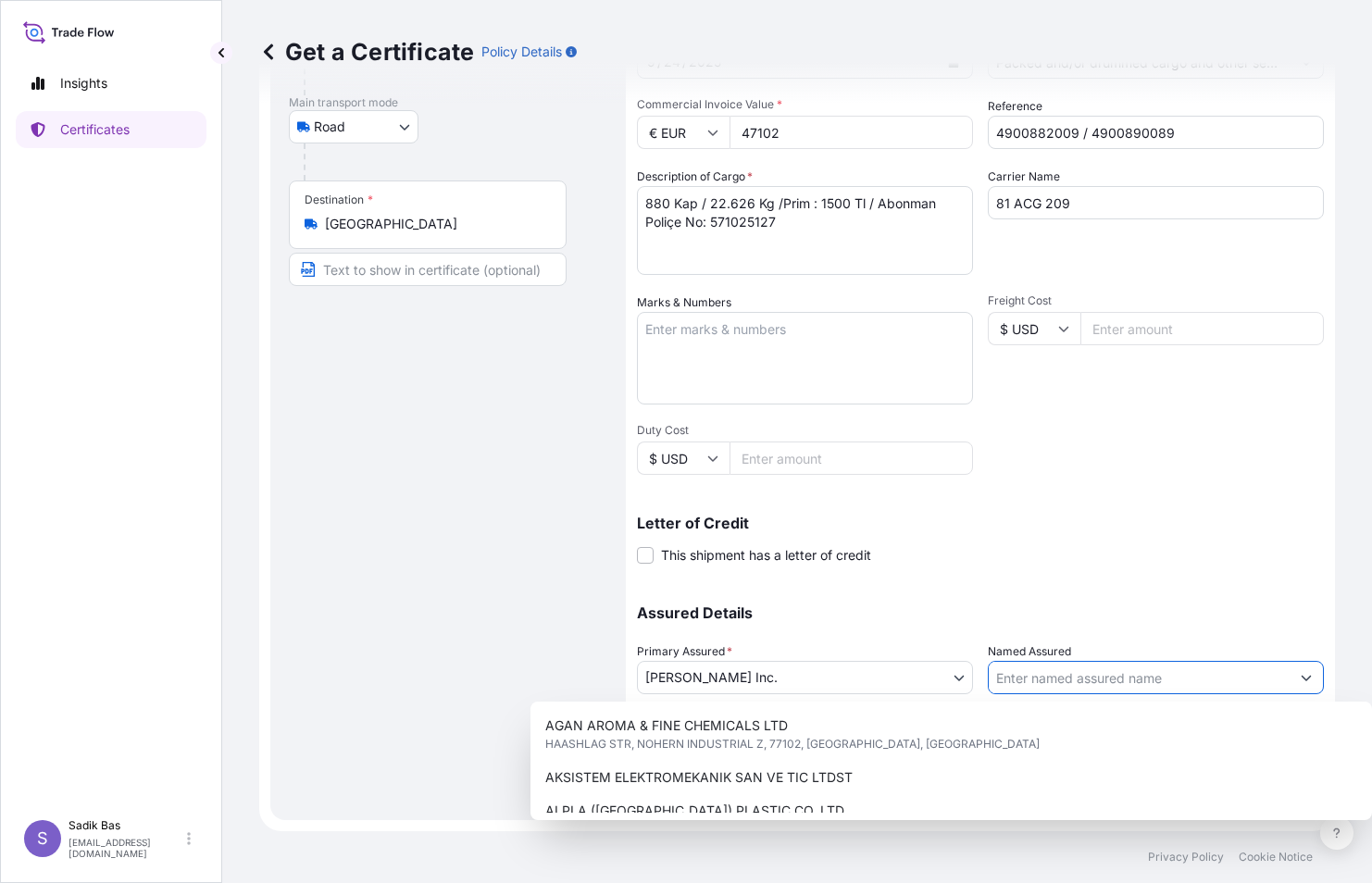
click at [1301, 678] on icon "Show suggestions" at bounding box center [1306, 679] width 10 height 6
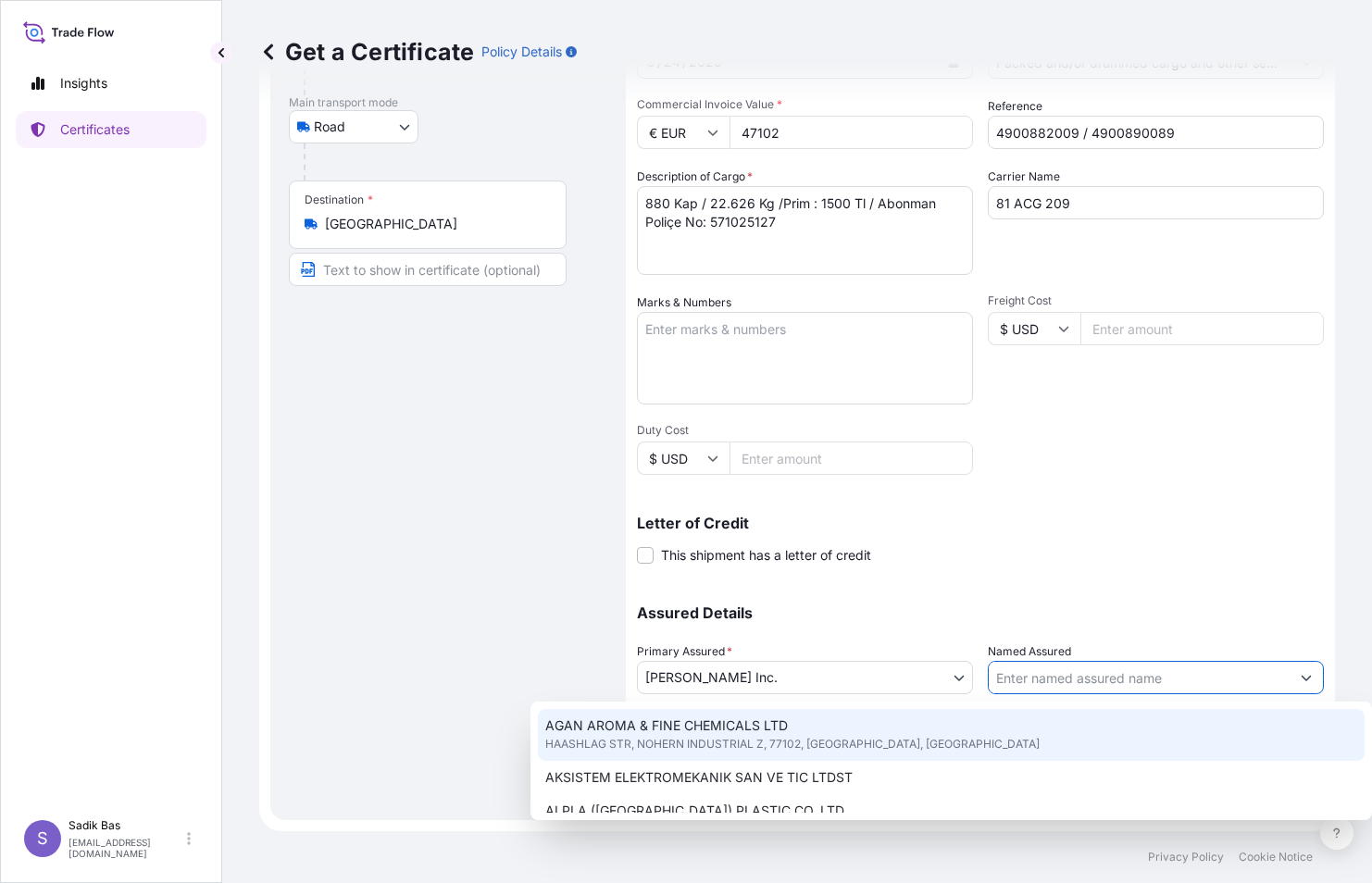
scroll to position [93, 0]
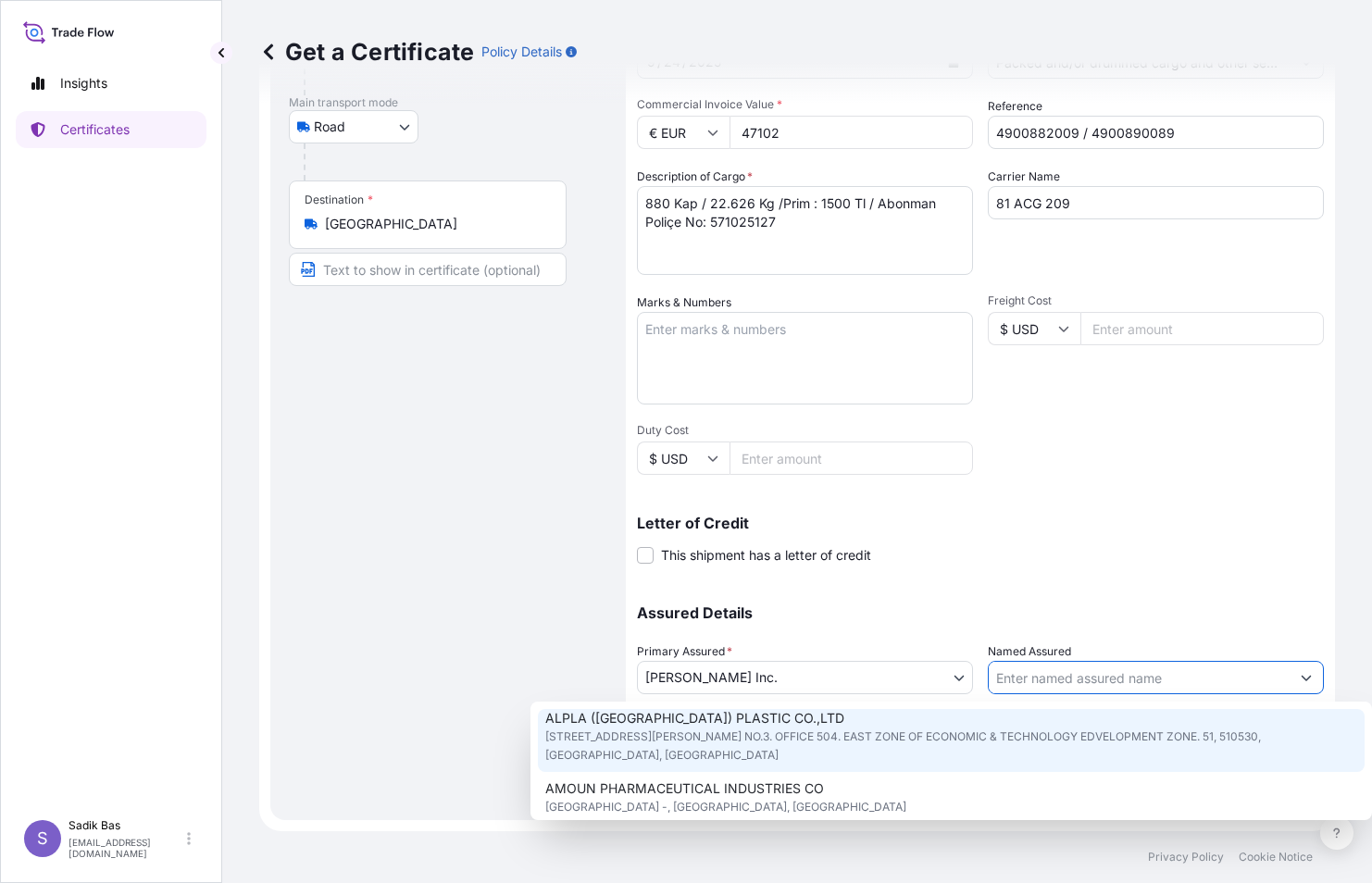
click at [1048, 670] on input "Named Assured" at bounding box center [1138, 678] width 301 height 34
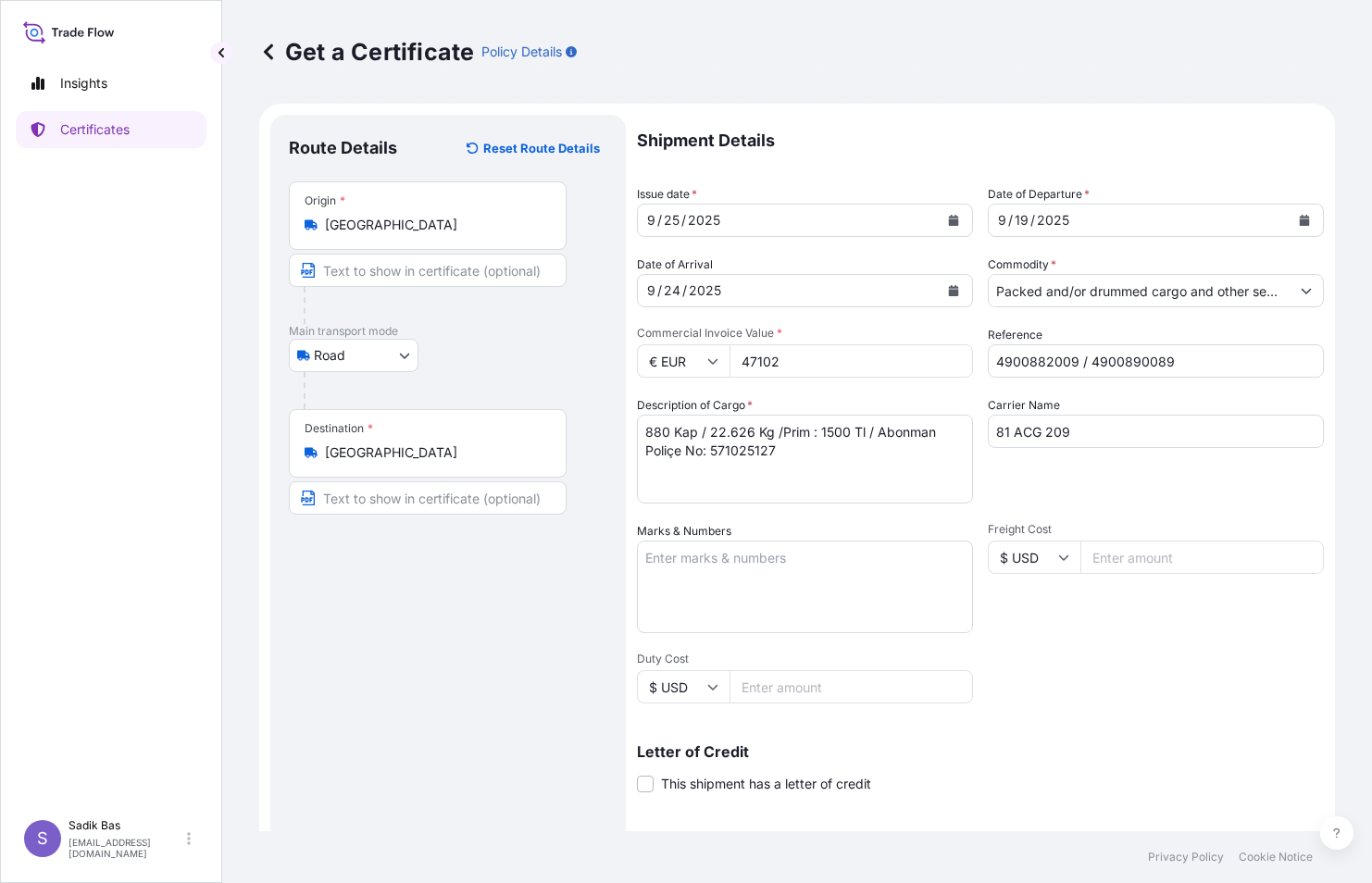
scroll to position [229, 0]
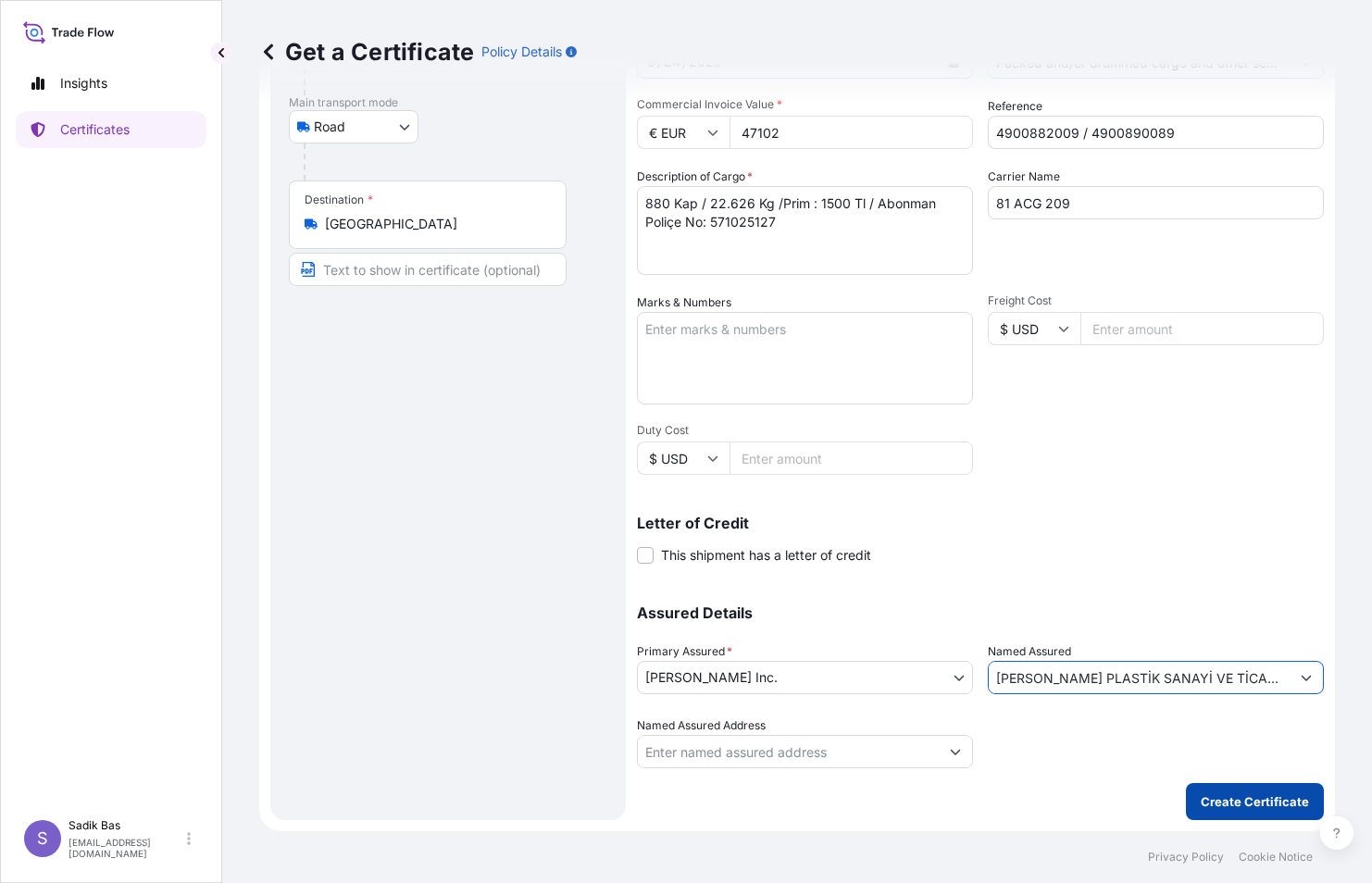
type input "[PERSON_NAME] PLASTİK SANAYİ VE TİCARET AŞ."
click at [1248, 793] on p "Create Certificate" at bounding box center [1255, 801] width 108 height 19
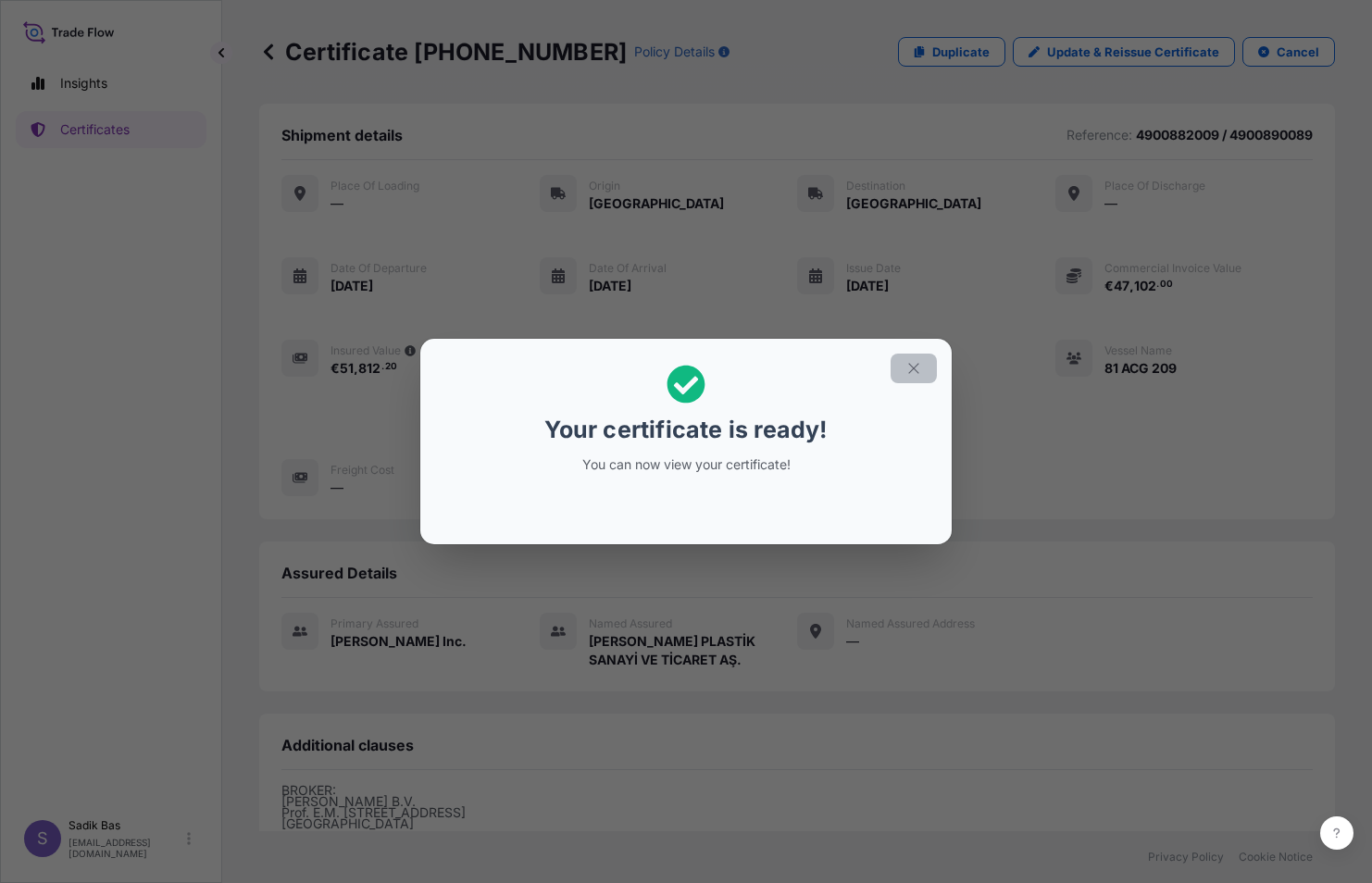
click at [914, 371] on icon "button" at bounding box center [913, 368] width 17 height 17
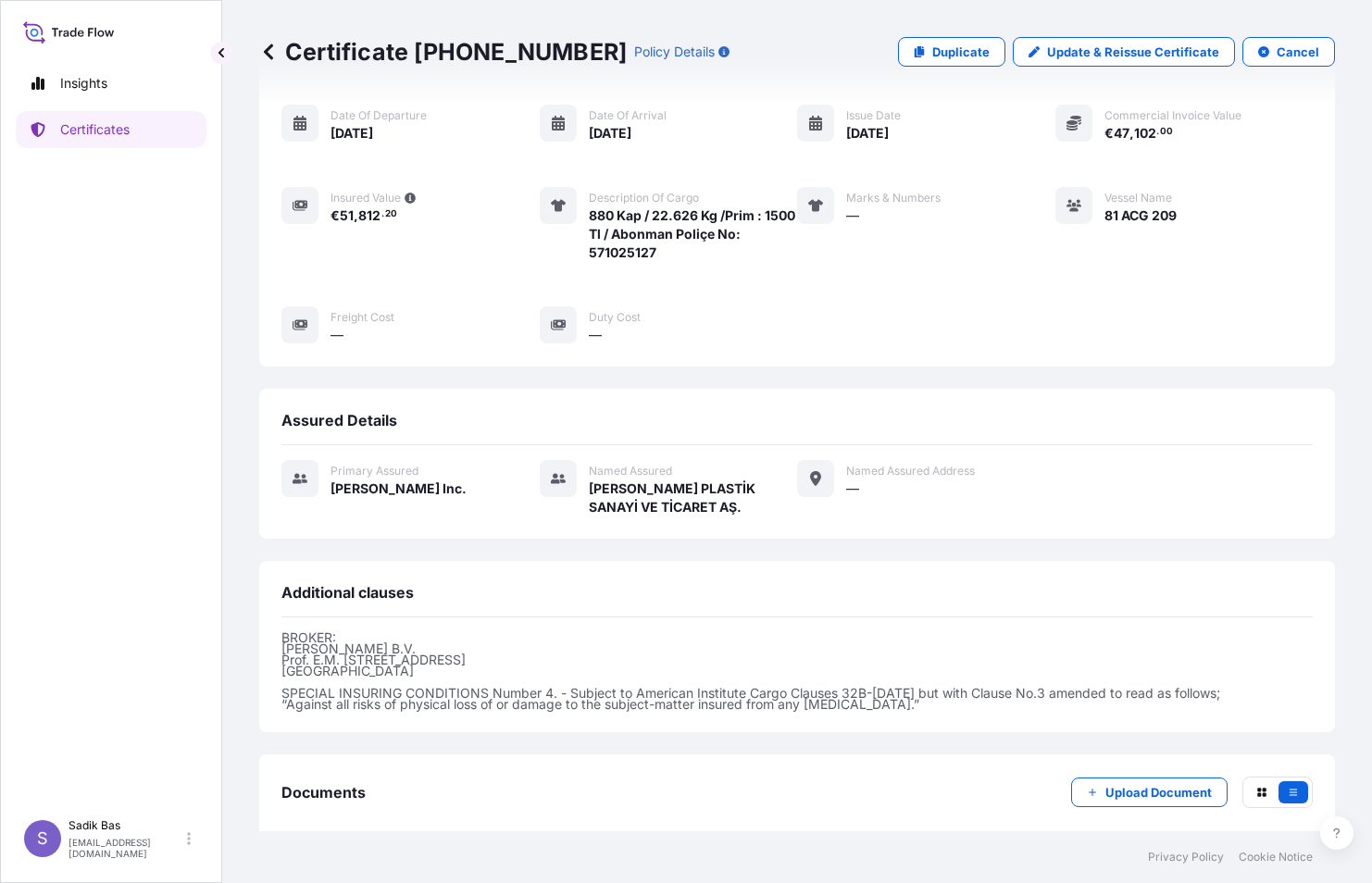
scroll to position [249, 0]
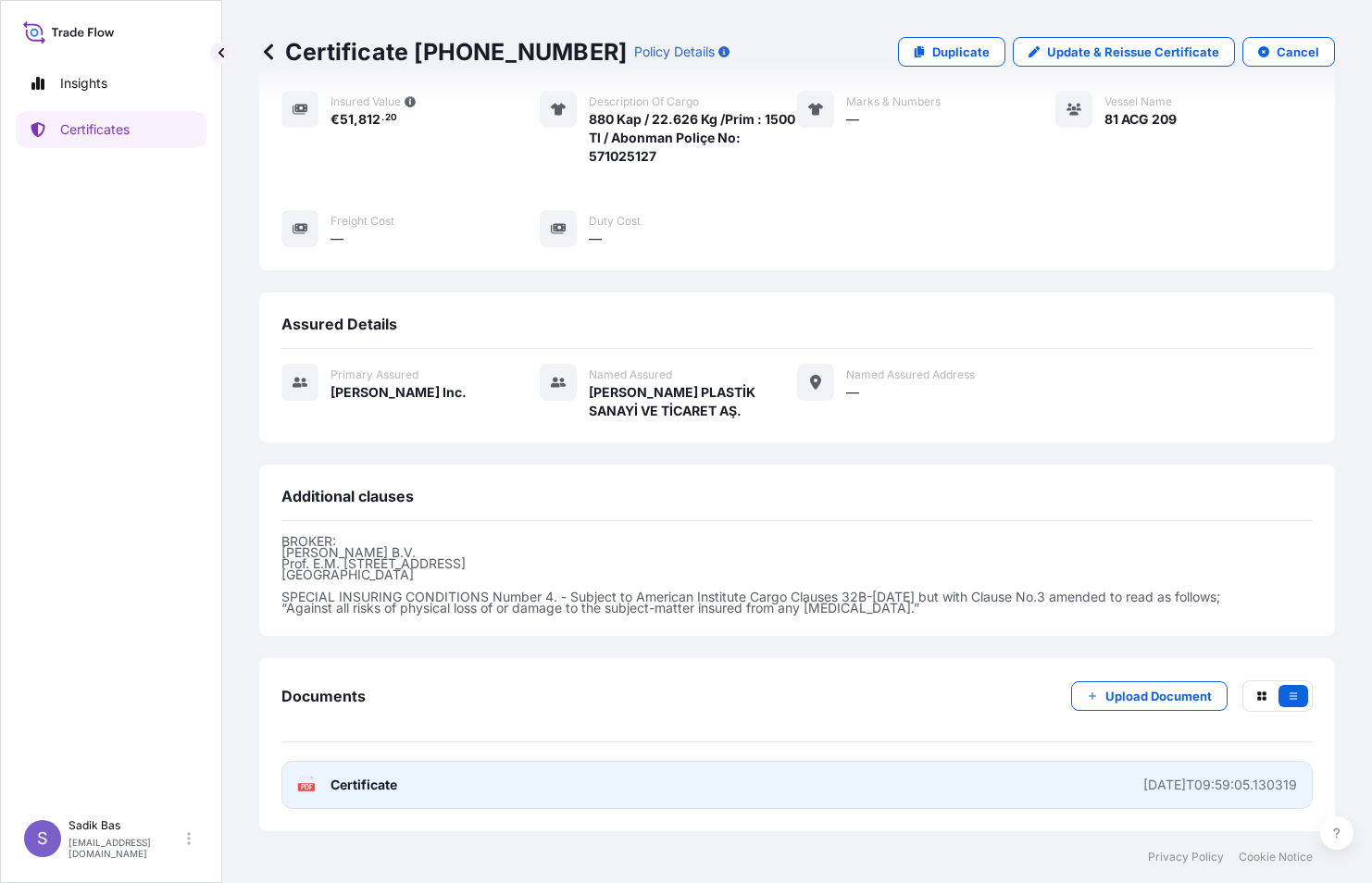
click at [314, 781] on icon "PDF" at bounding box center [306, 784] width 19 height 19
